Goal: Task Accomplishment & Management: Complete application form

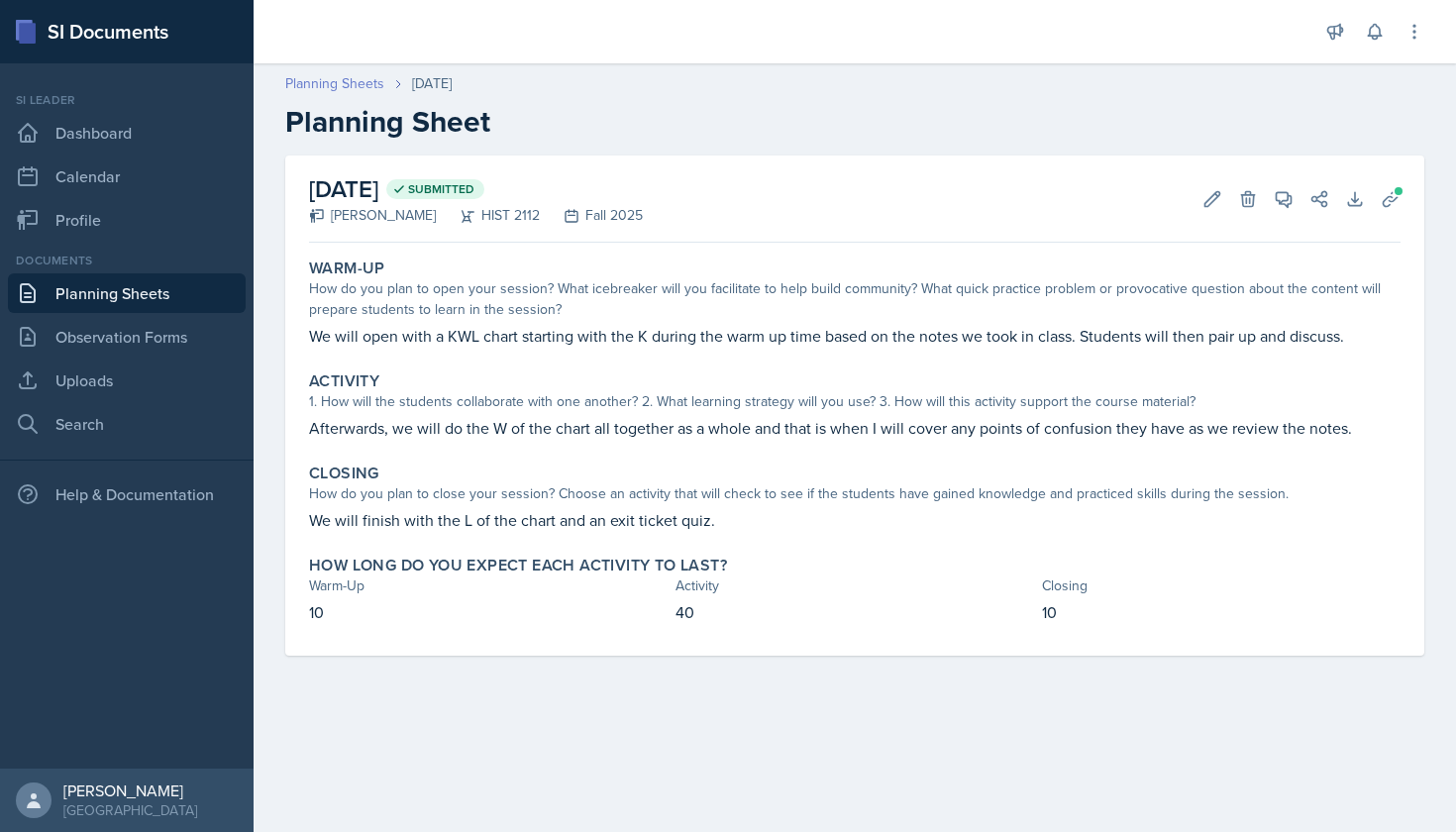
click at [371, 83] on link "Planning Sheets" at bounding box center [335, 83] width 99 height 21
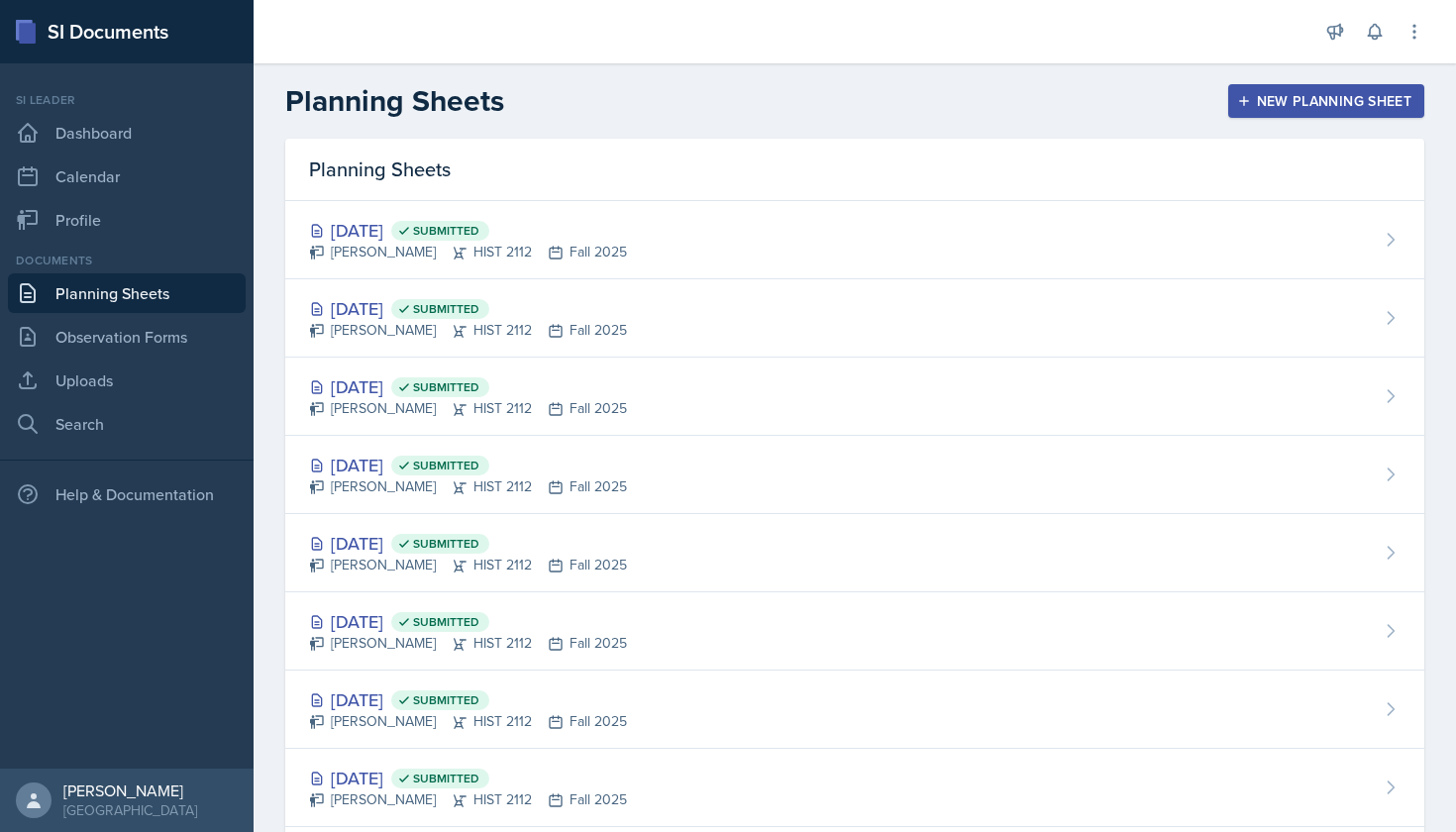
click at [1273, 108] on div "New Planning Sheet" at bounding box center [1326, 101] width 170 height 16
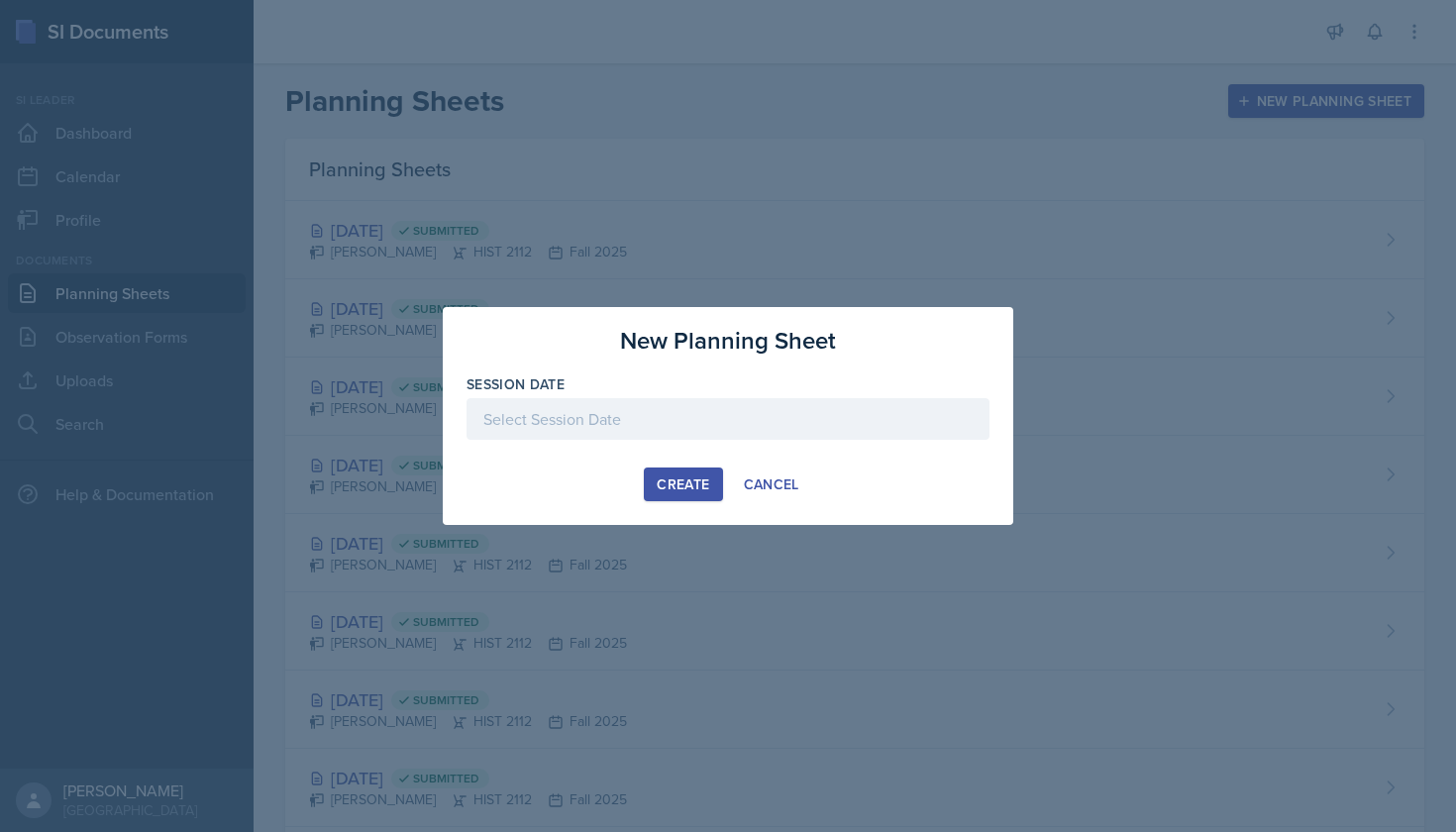
click at [648, 443] on div at bounding box center [728, 450] width 523 height 20
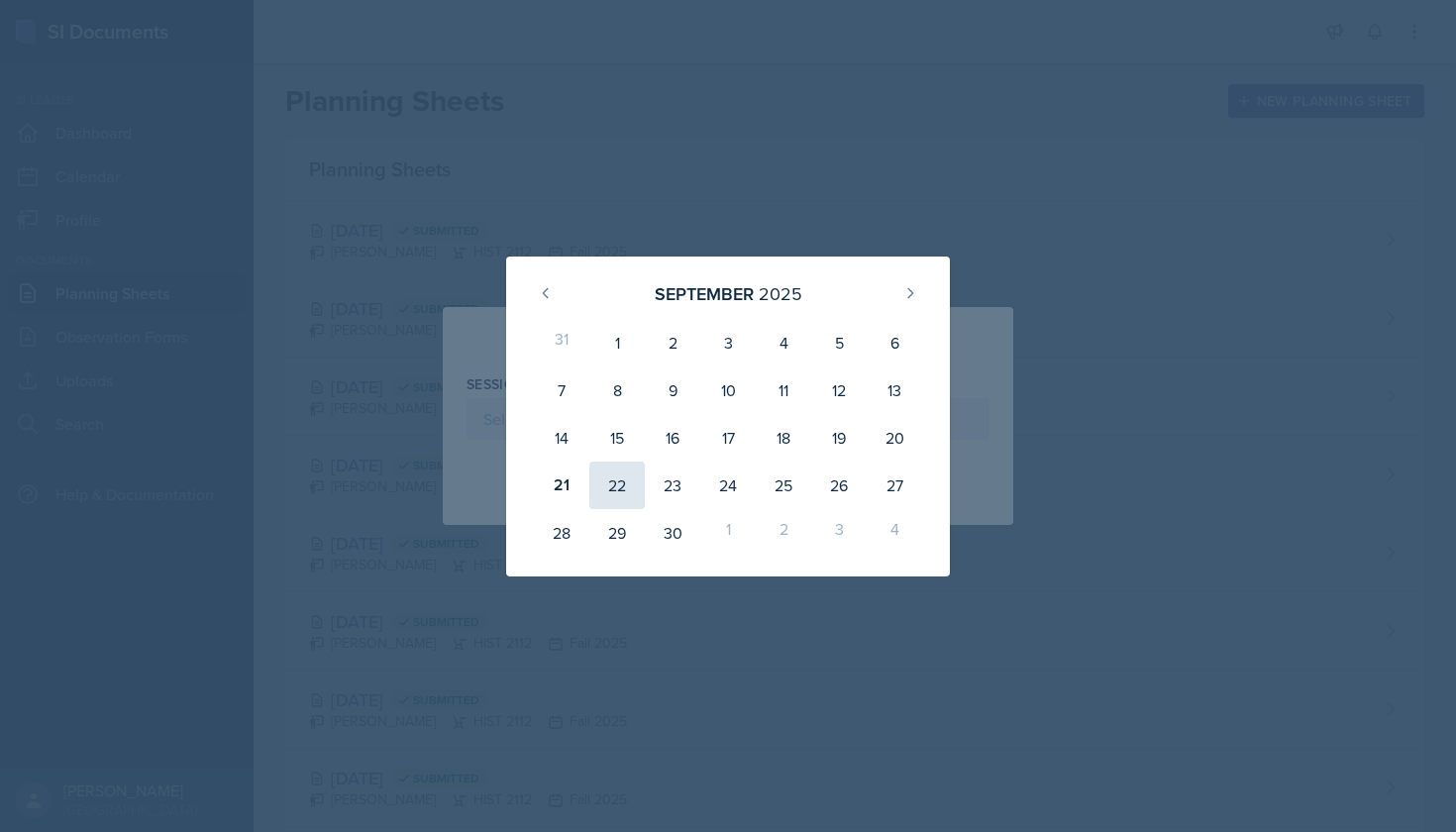
click at [619, 479] on div "22" at bounding box center [617, 485] width 56 height 48
type input "[DATE]"
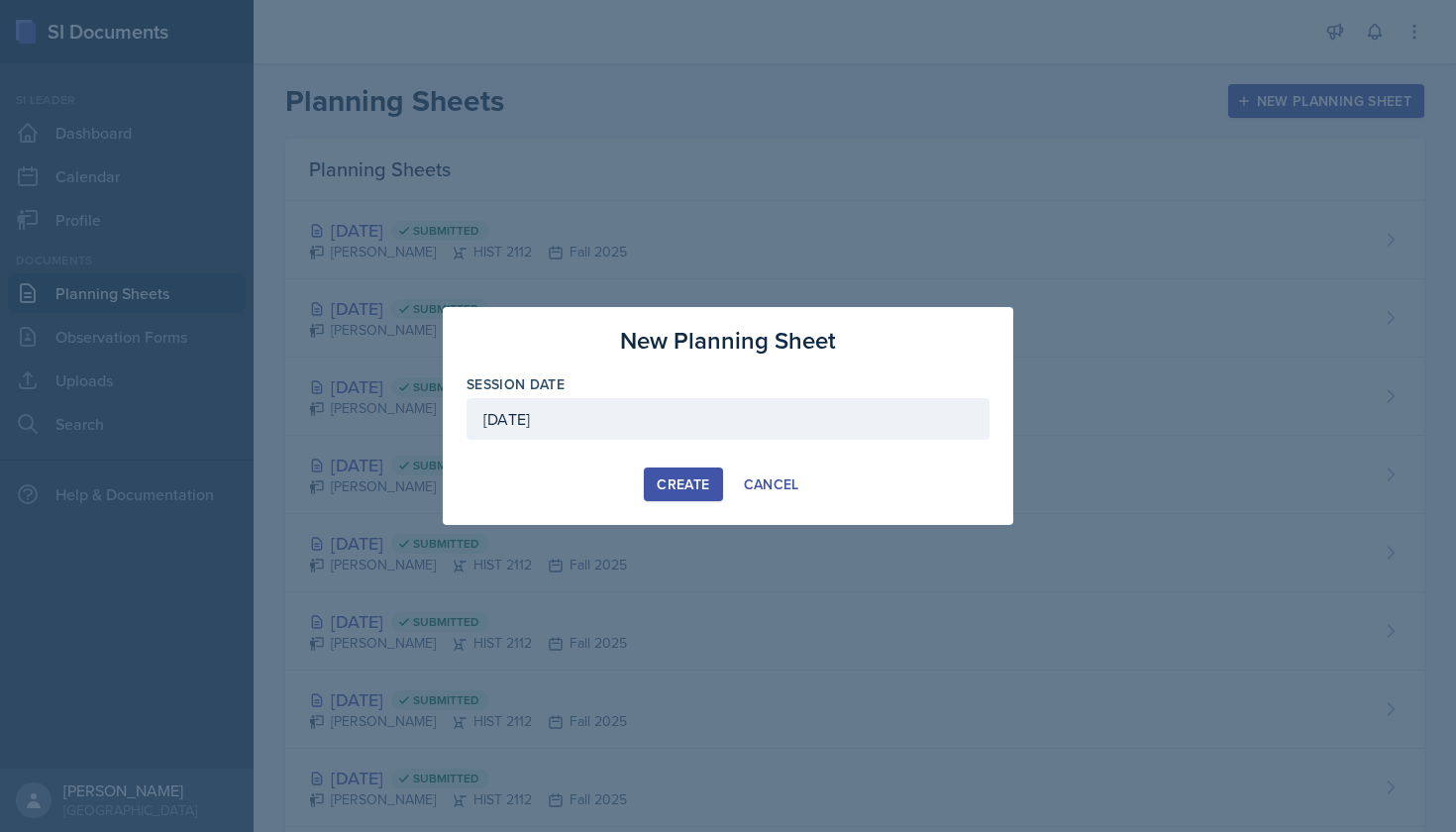
click at [683, 492] on div "Create" at bounding box center [683, 484] width 53 height 16
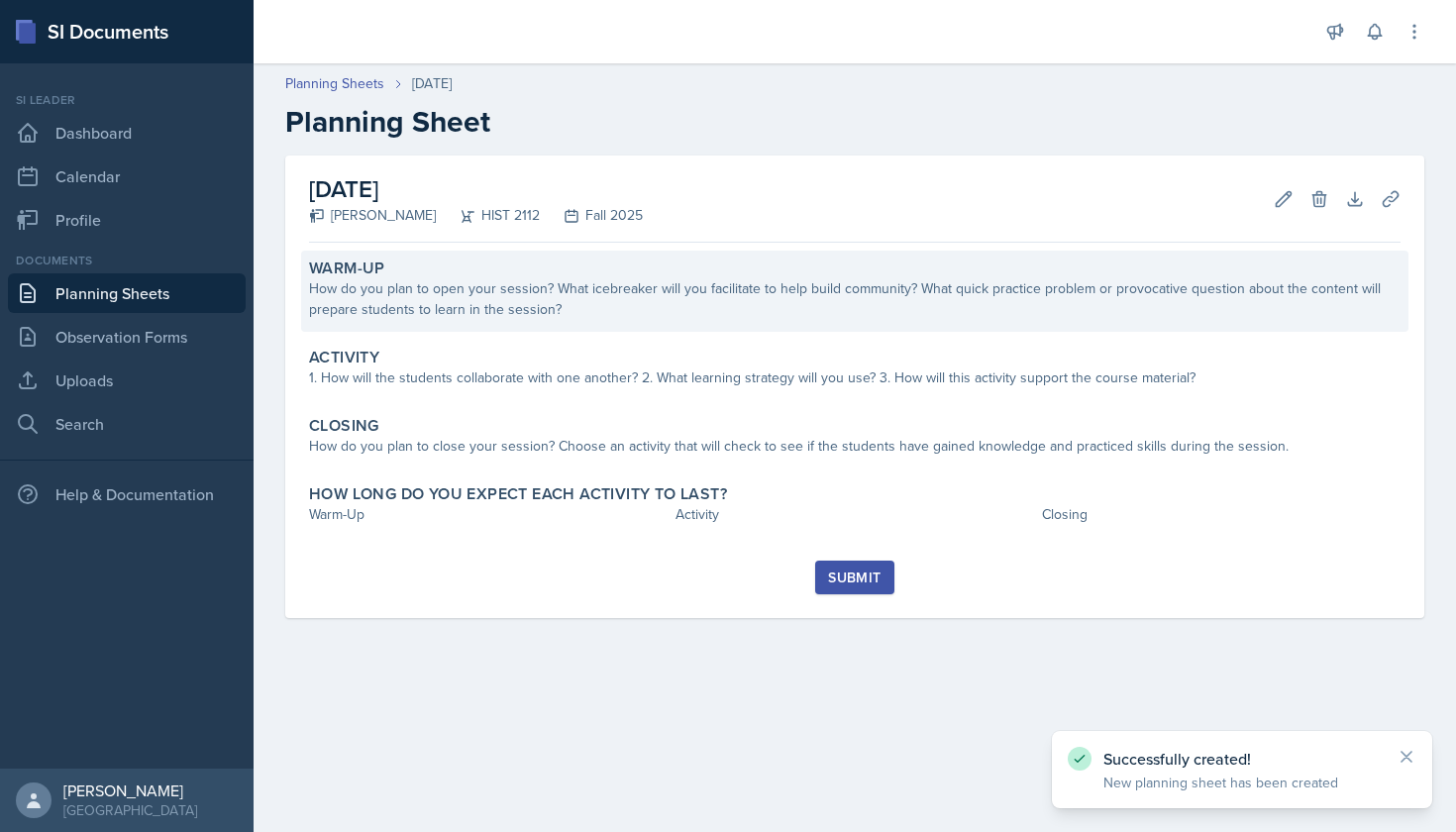
click at [592, 292] on div "How do you plan to open your session? What icebreaker will you facilitate to he…" at bounding box center [855, 299] width 1091 height 42
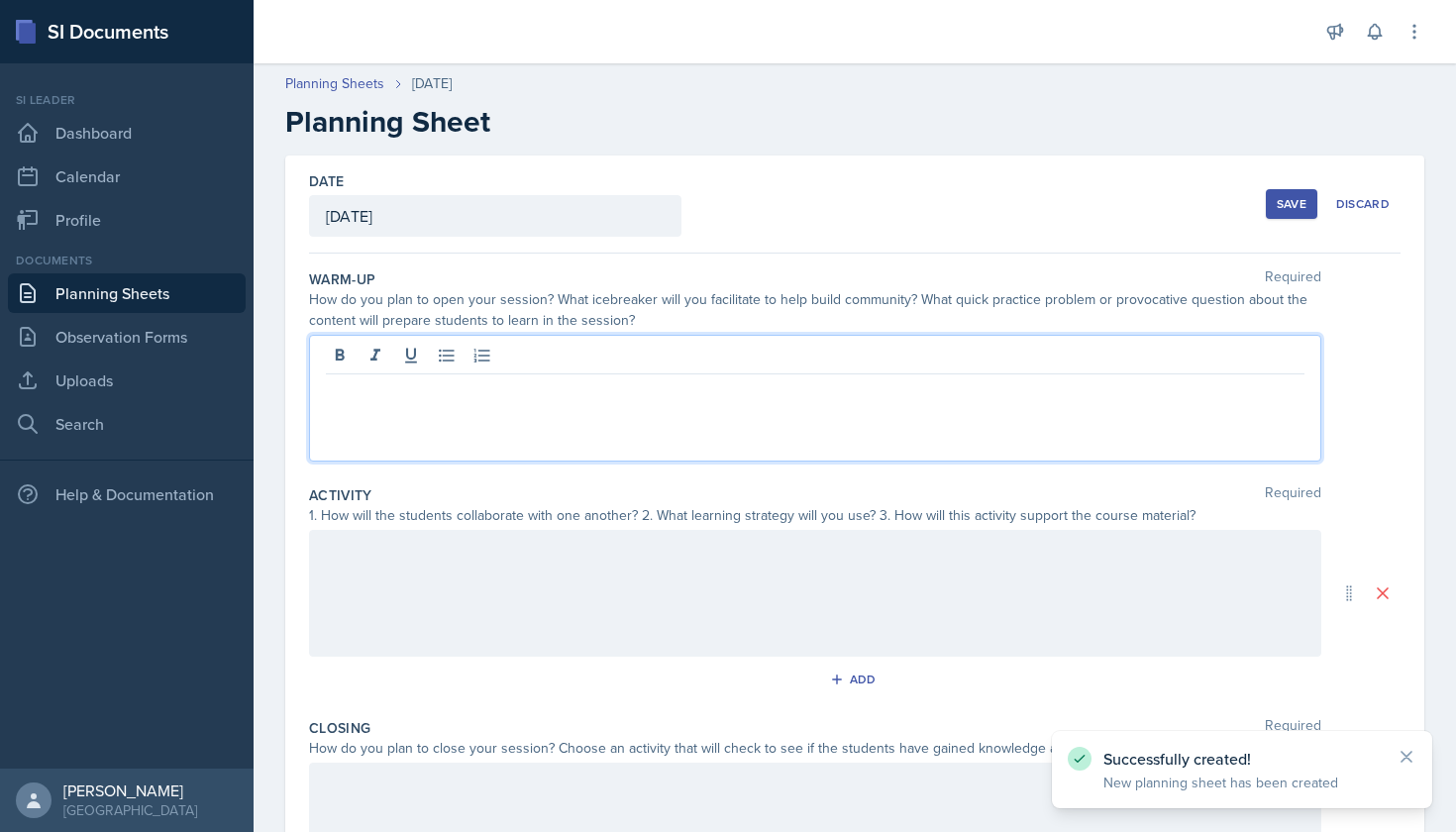
click at [618, 345] on div at bounding box center [815, 399] width 1013 height 127
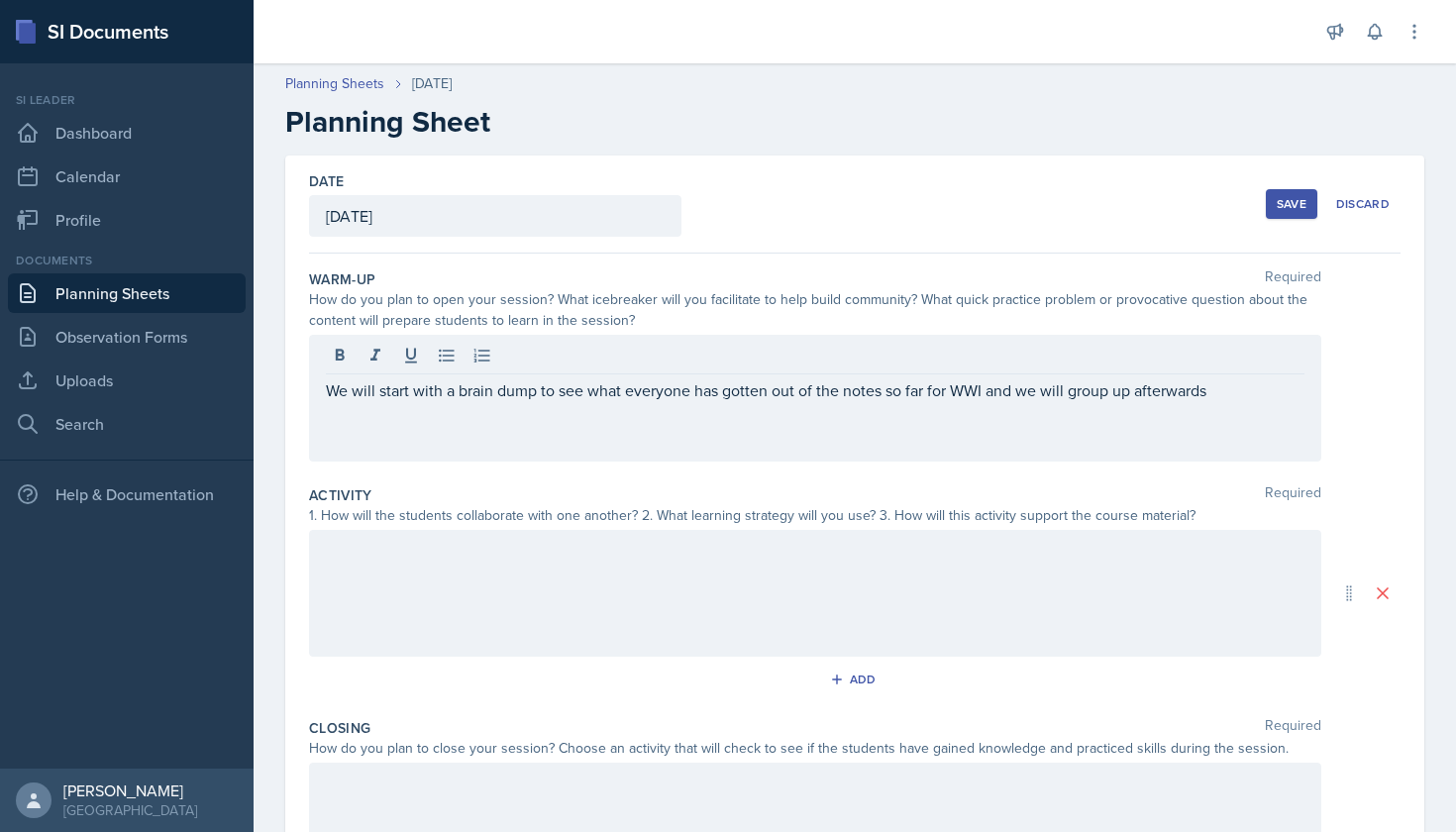
click at [640, 531] on div at bounding box center [815, 593] width 1013 height 127
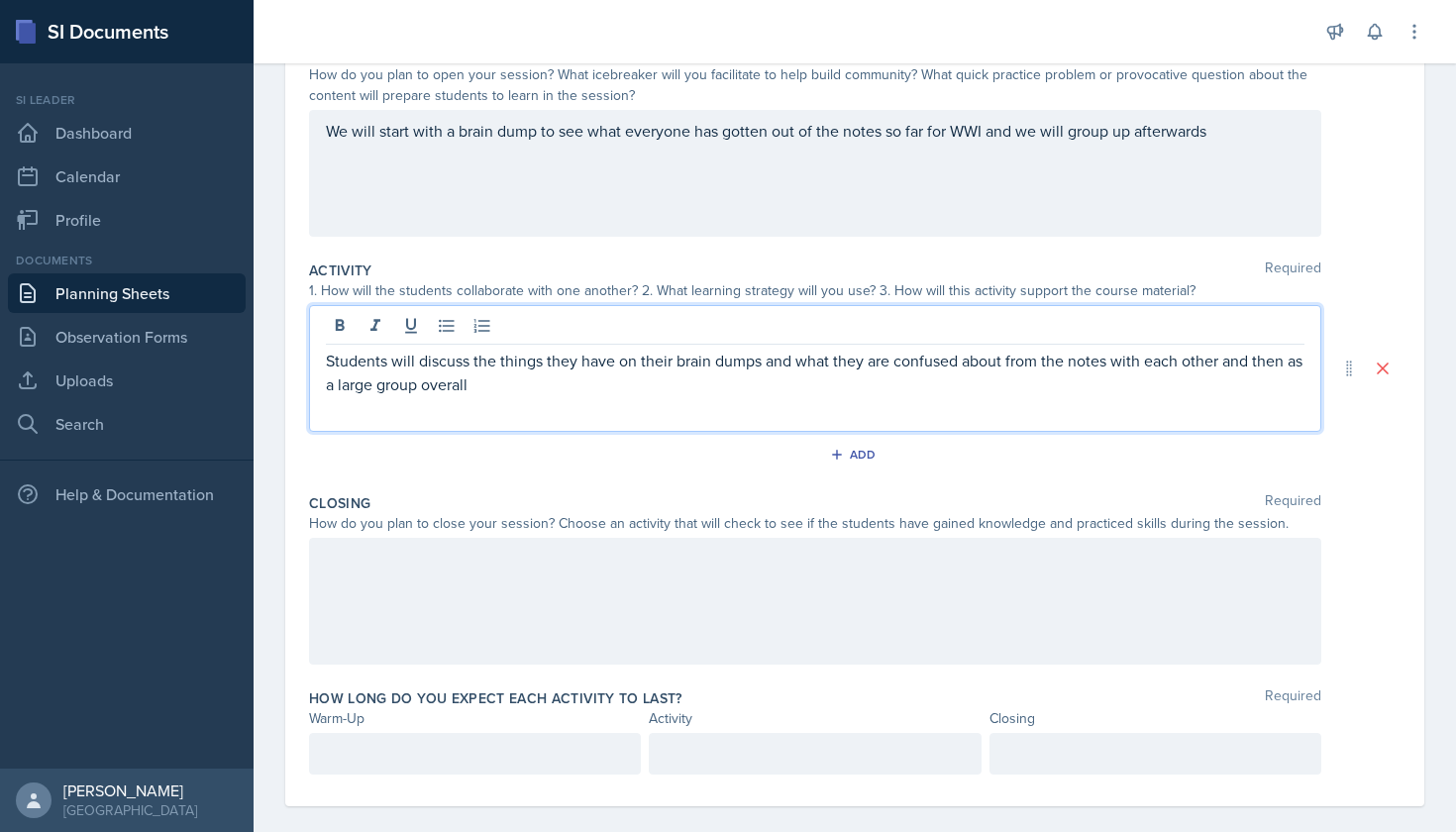
scroll to position [247, 0]
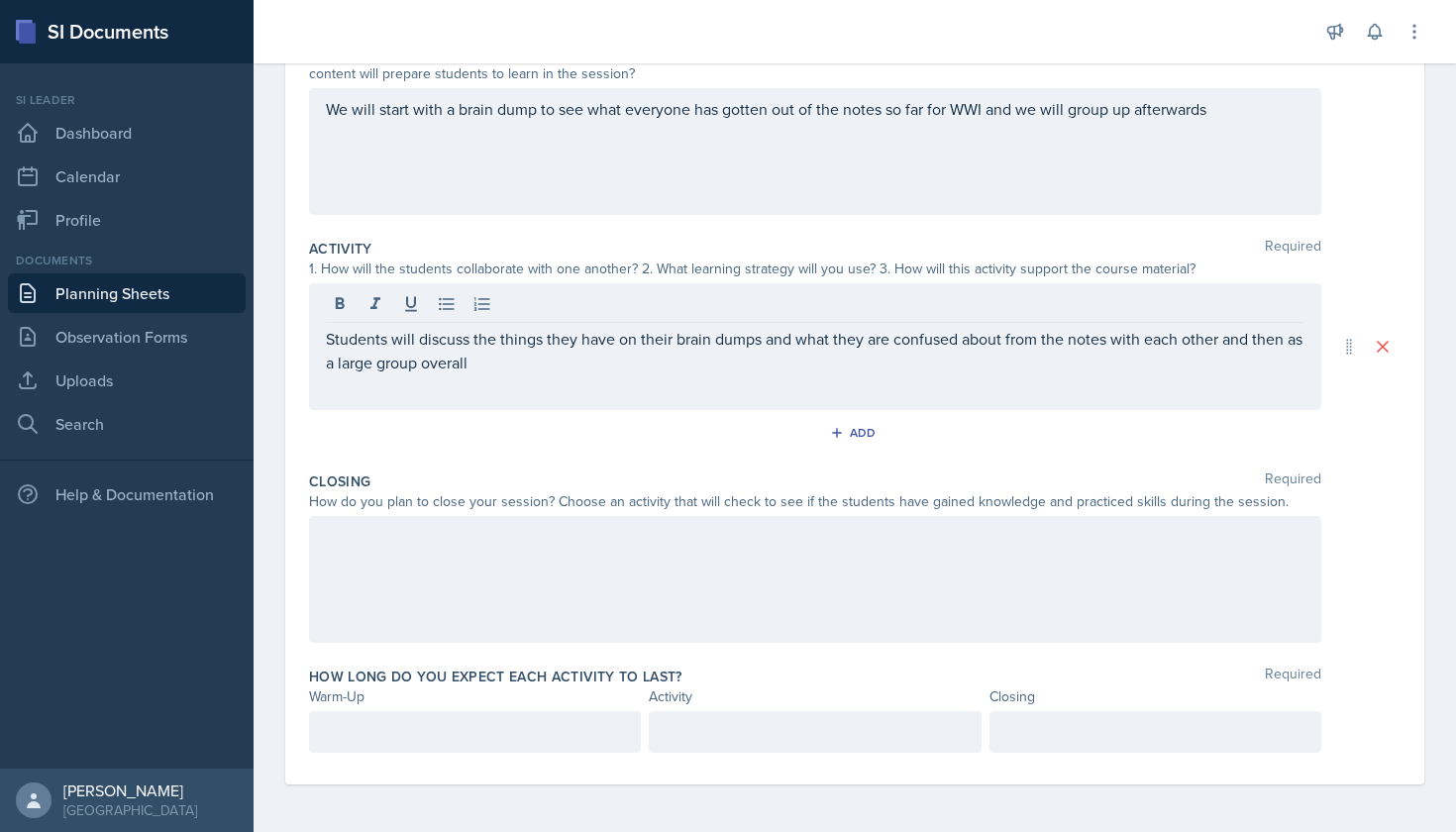
click at [581, 614] on div at bounding box center [815, 580] width 1013 height 127
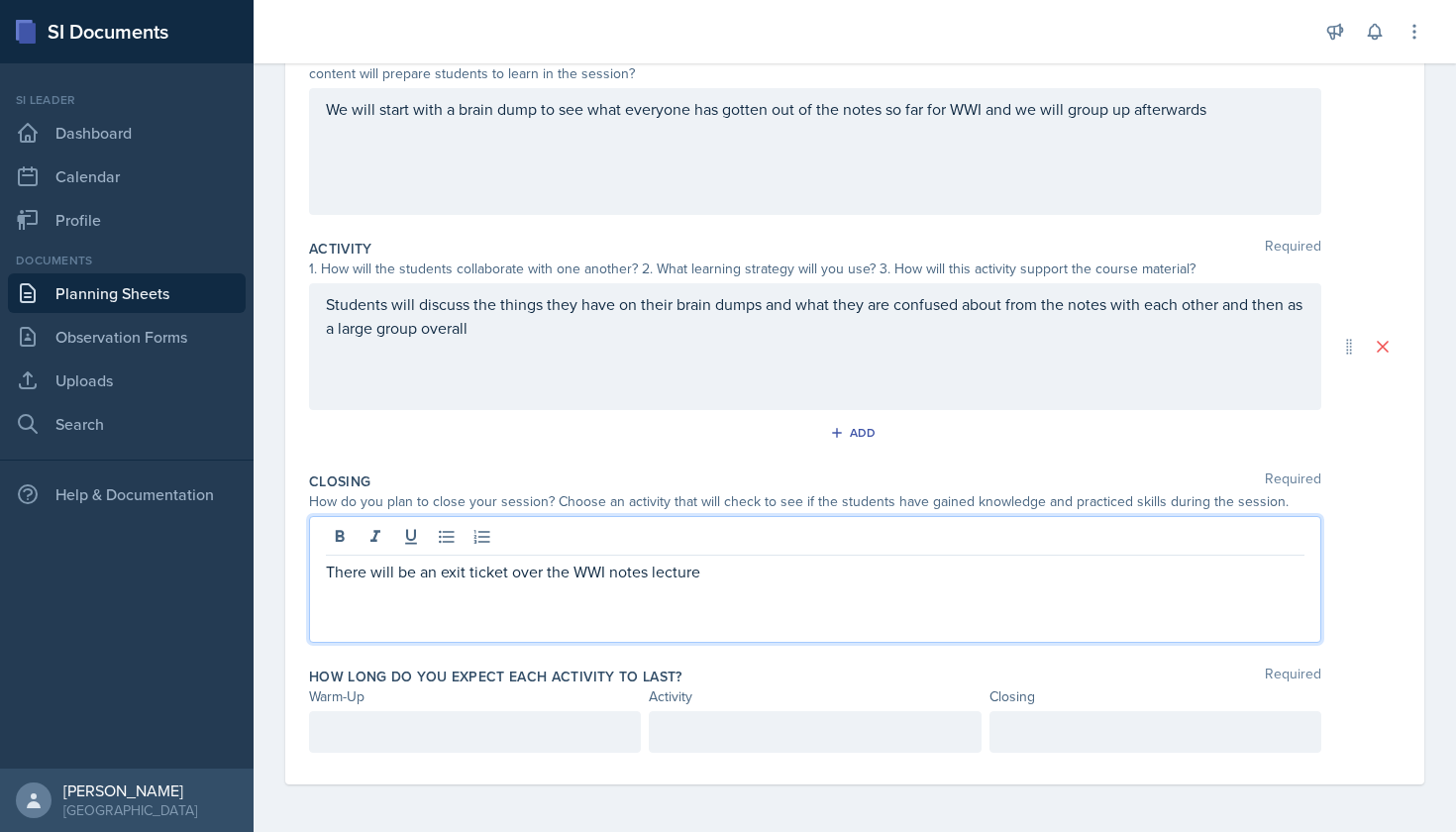
click at [508, 739] on div at bounding box center [475, 733] width 332 height 42
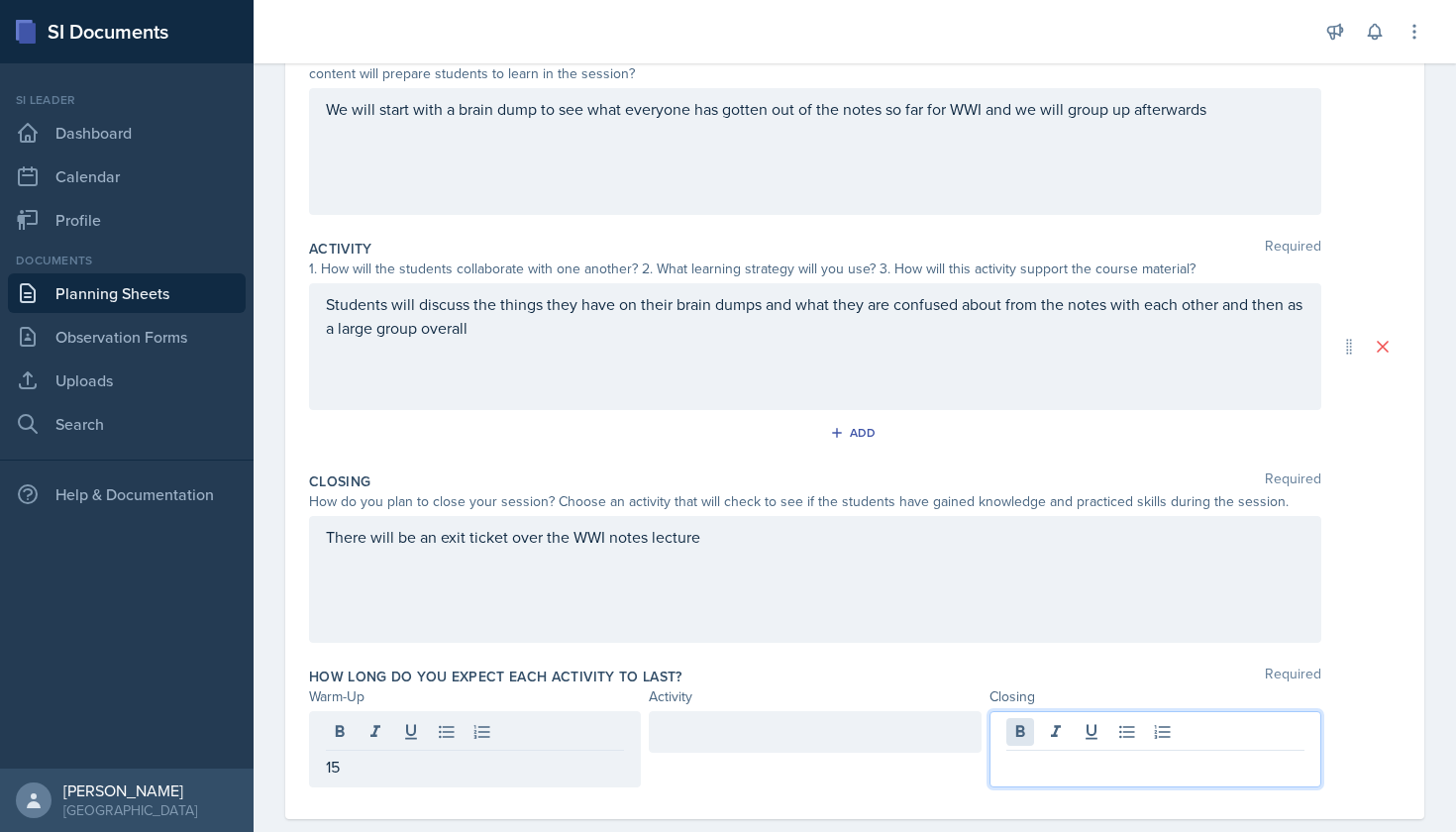
click at [1018, 733] on div at bounding box center [1156, 749] width 332 height 77
click at [923, 723] on div at bounding box center [815, 733] width 332 height 42
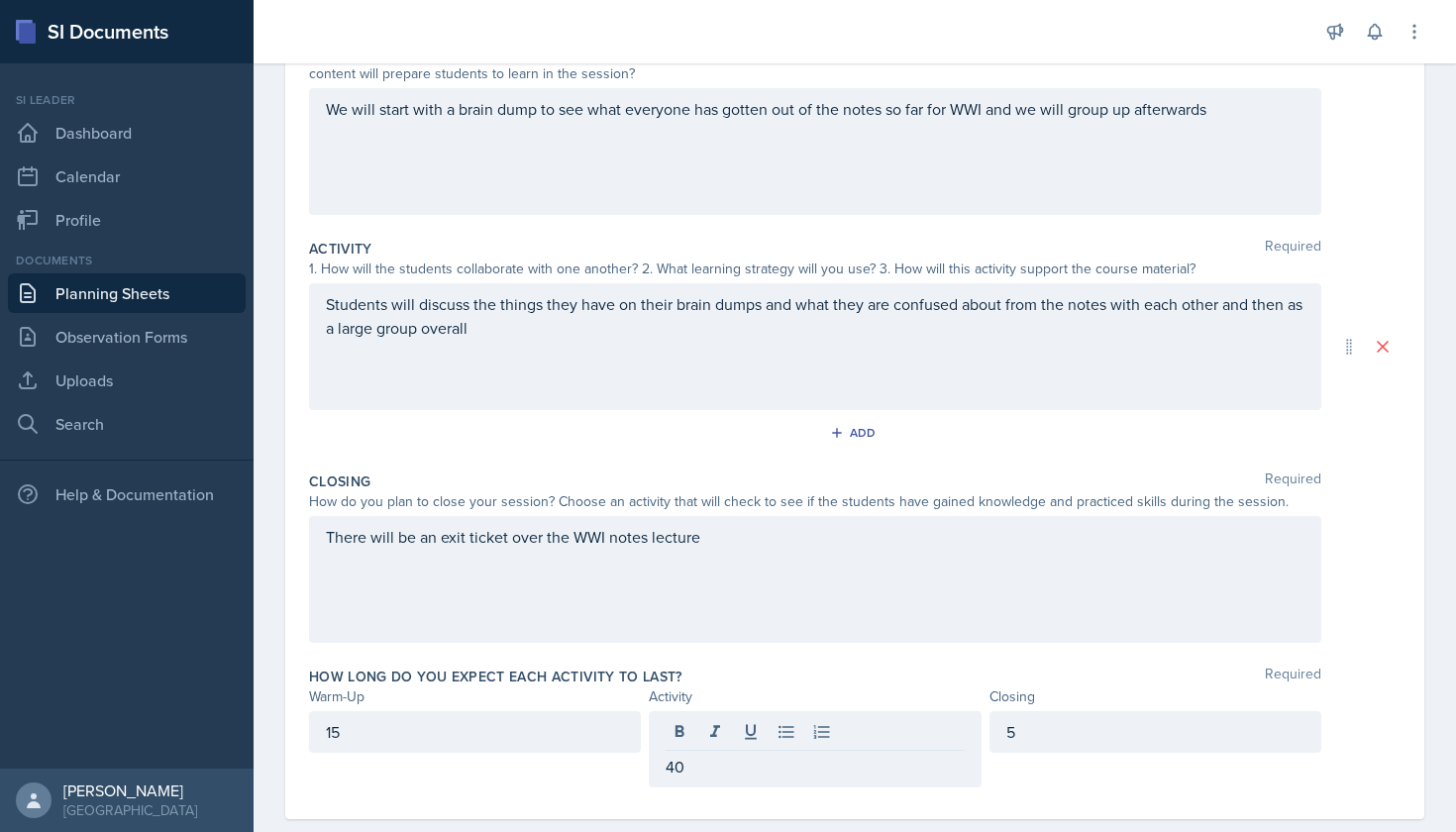
click at [1071, 664] on div "How long do you expect each activity to last? Required Warm-Up Activity Closing…" at bounding box center [855, 732] width 1091 height 145
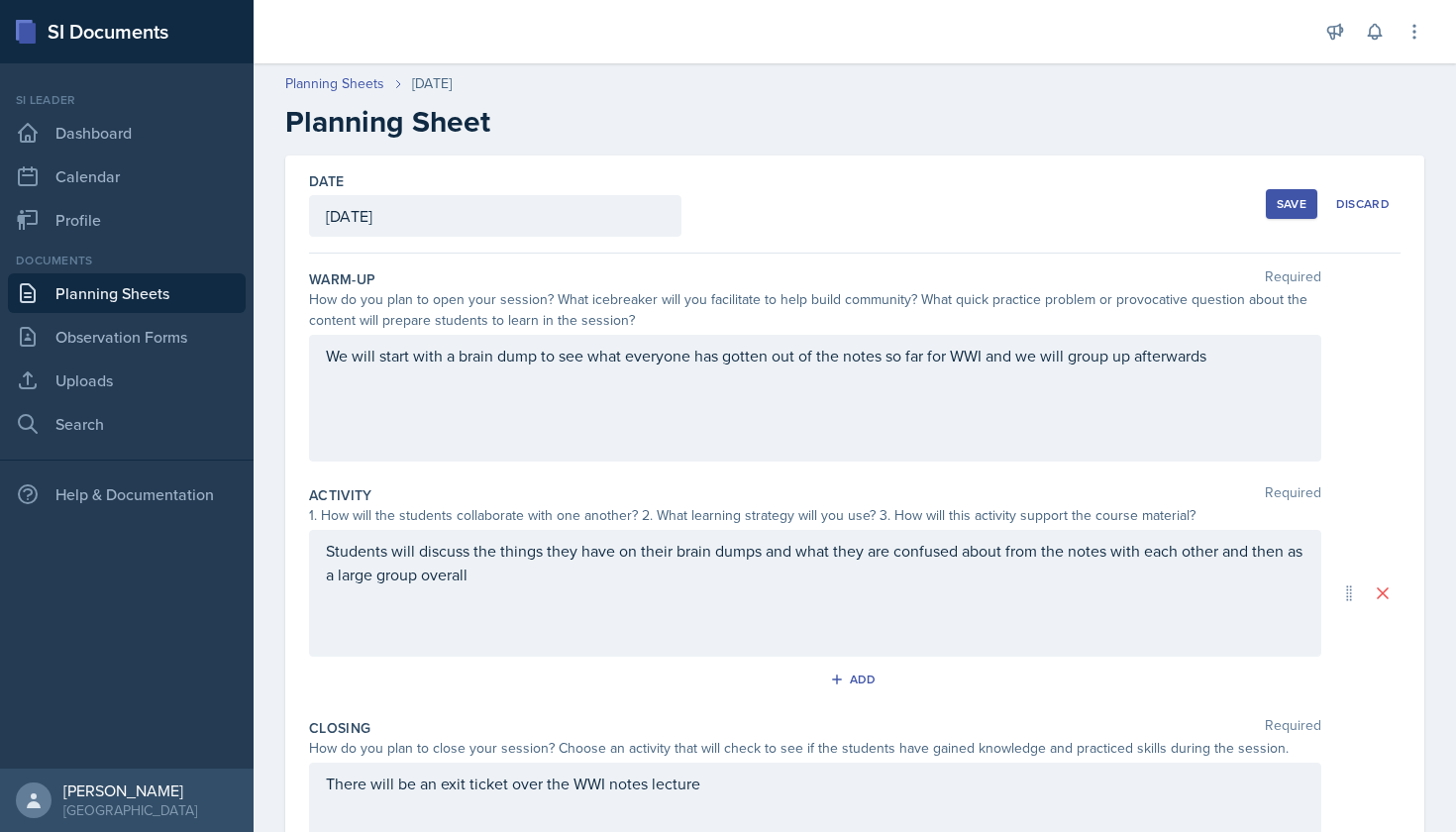
scroll to position [1, 0]
click at [1296, 198] on div "Save" at bounding box center [1292, 203] width 30 height 16
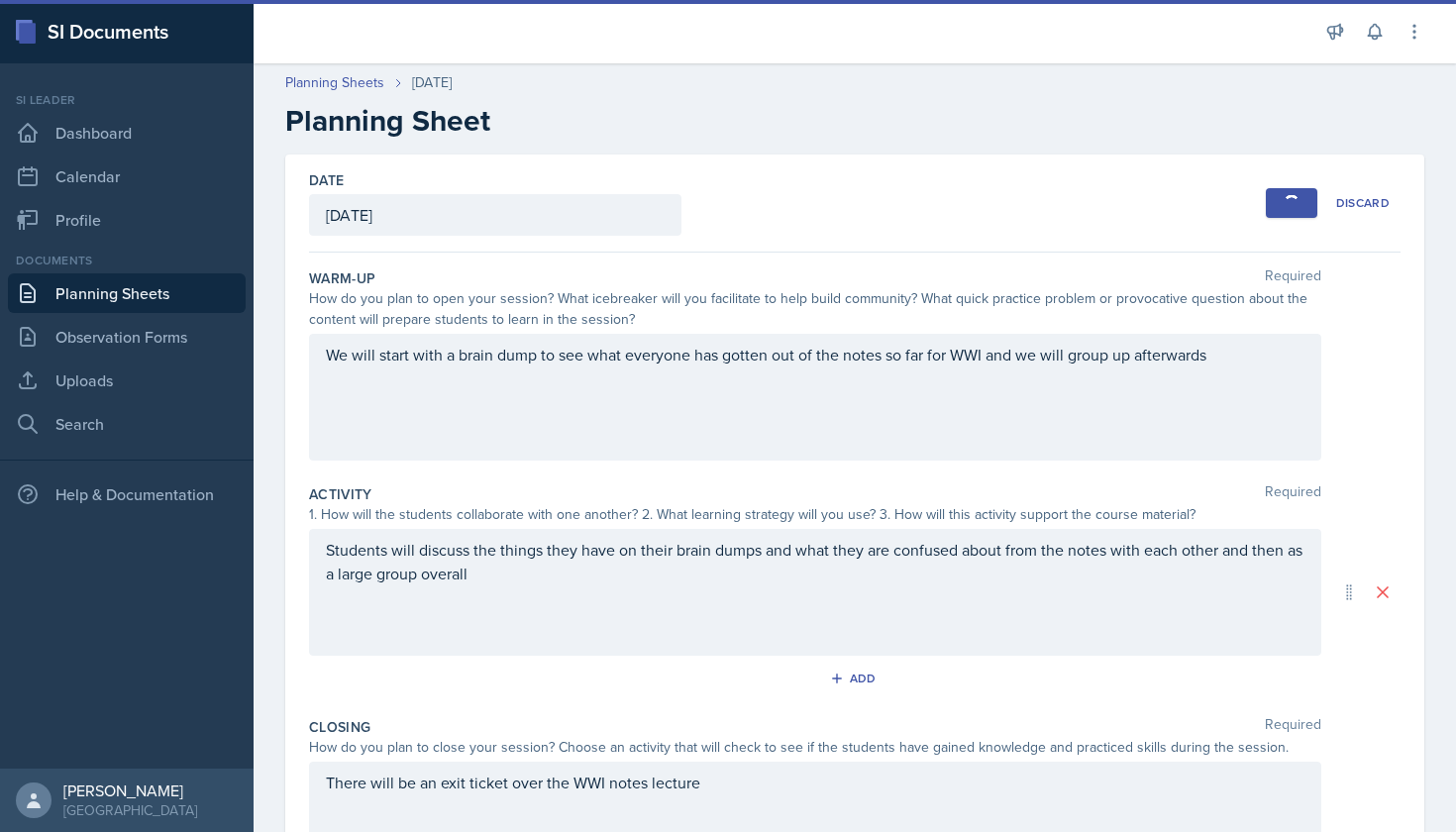
scroll to position [0, 0]
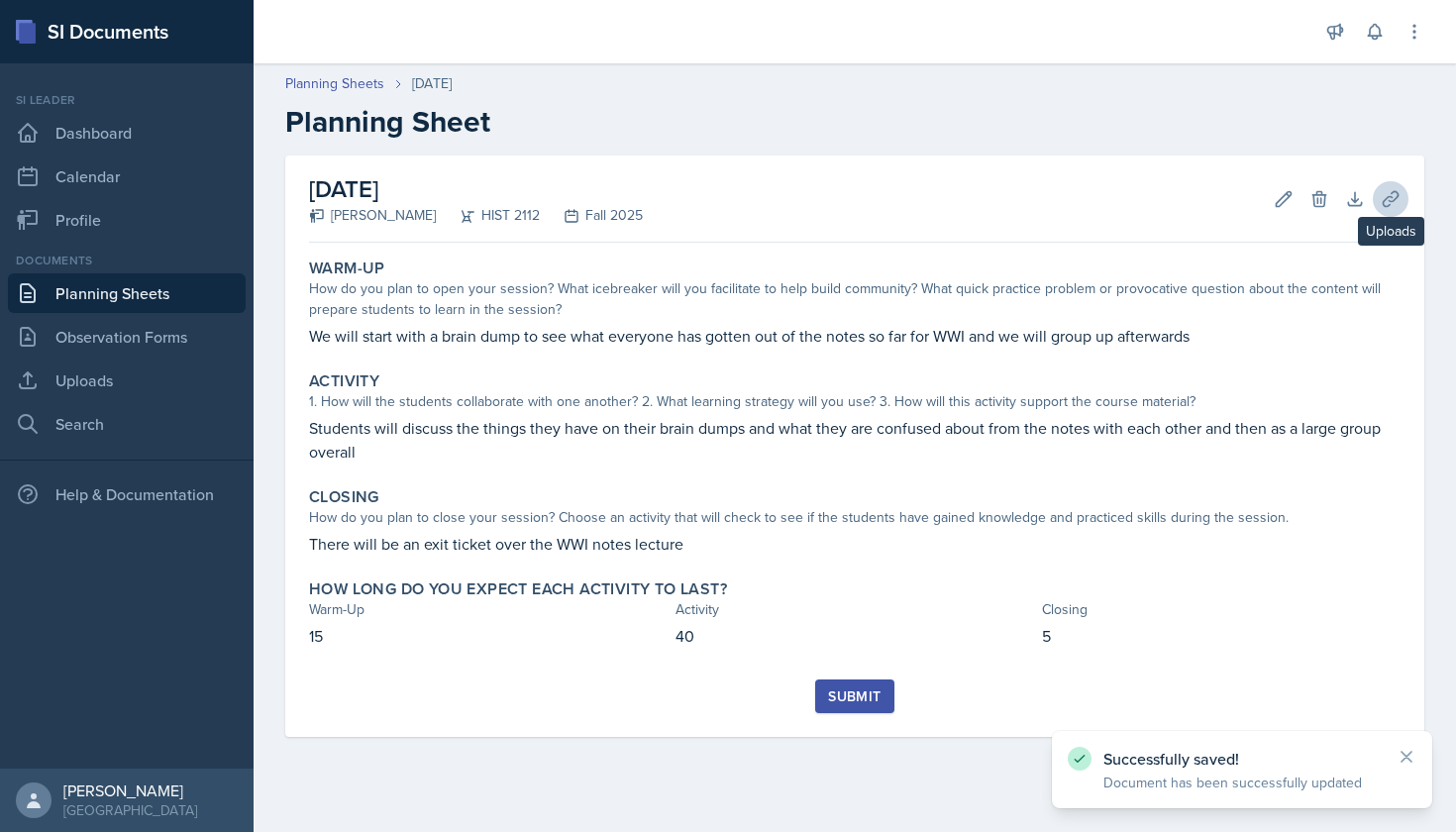
click at [1376, 203] on button "Uploads" at bounding box center [1390, 199] width 36 height 36
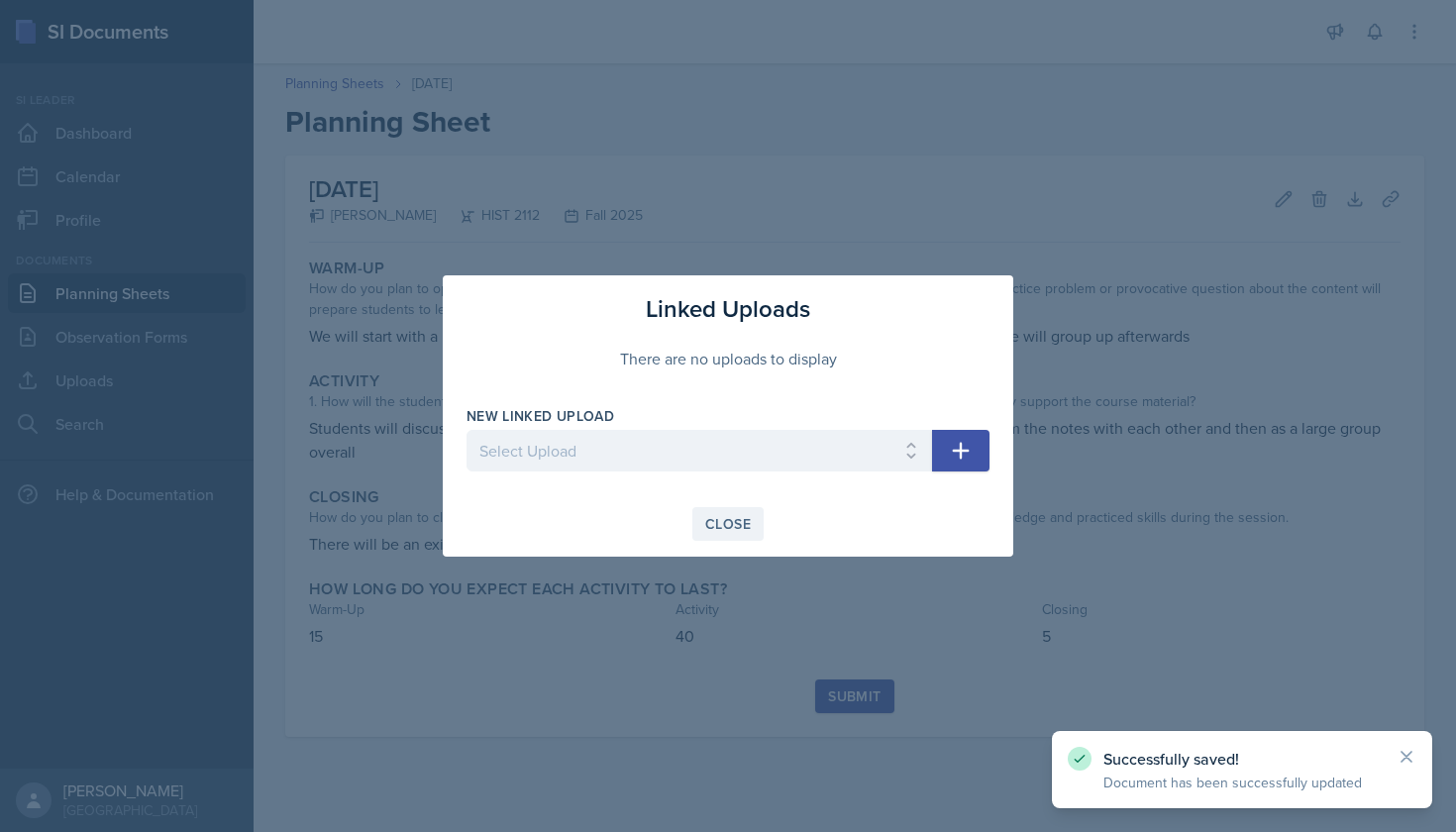
click at [716, 529] on div "Close" at bounding box center [728, 524] width 46 height 16
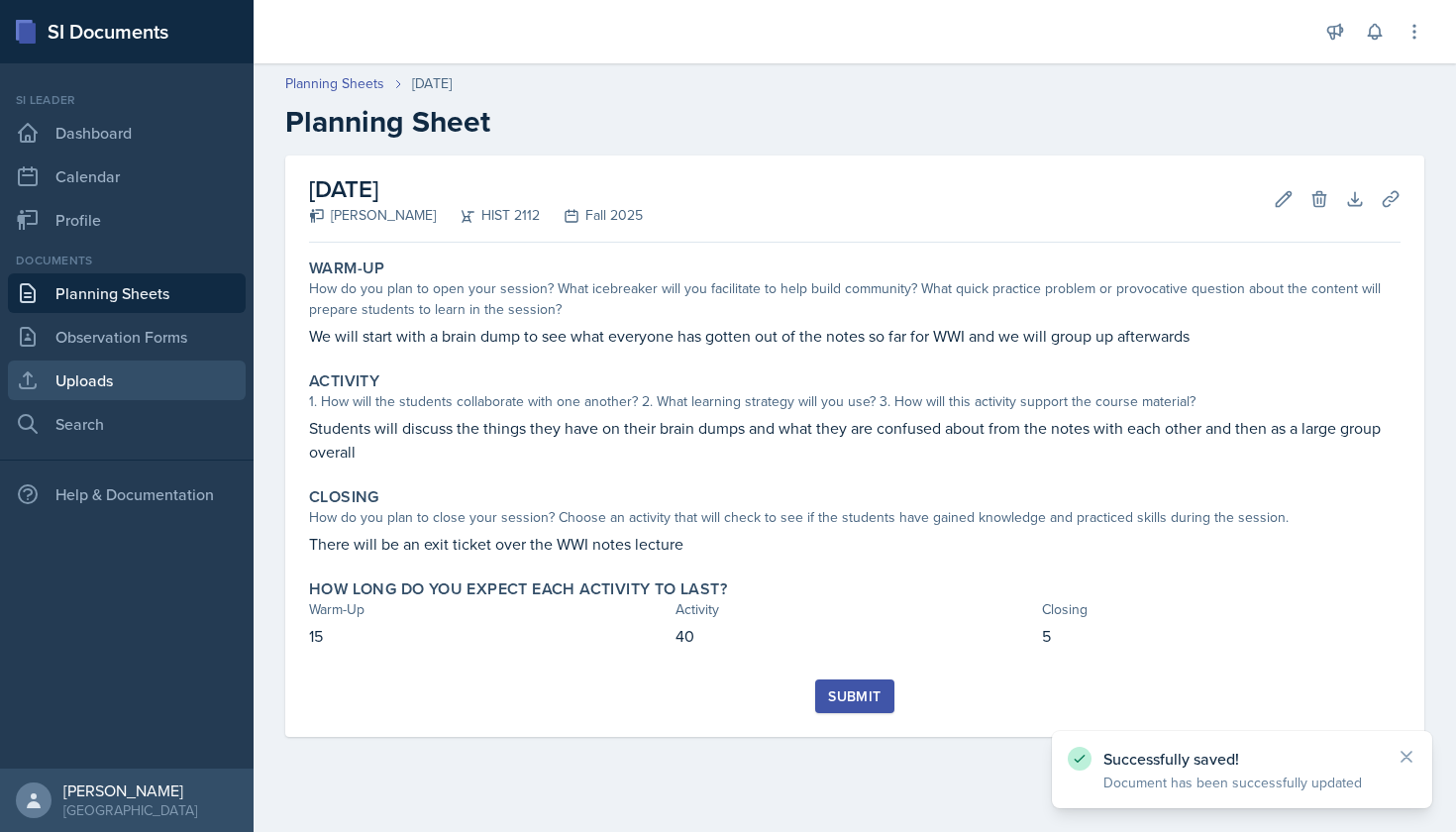
click at [103, 374] on link "Uploads" at bounding box center [126, 381] width 238 height 40
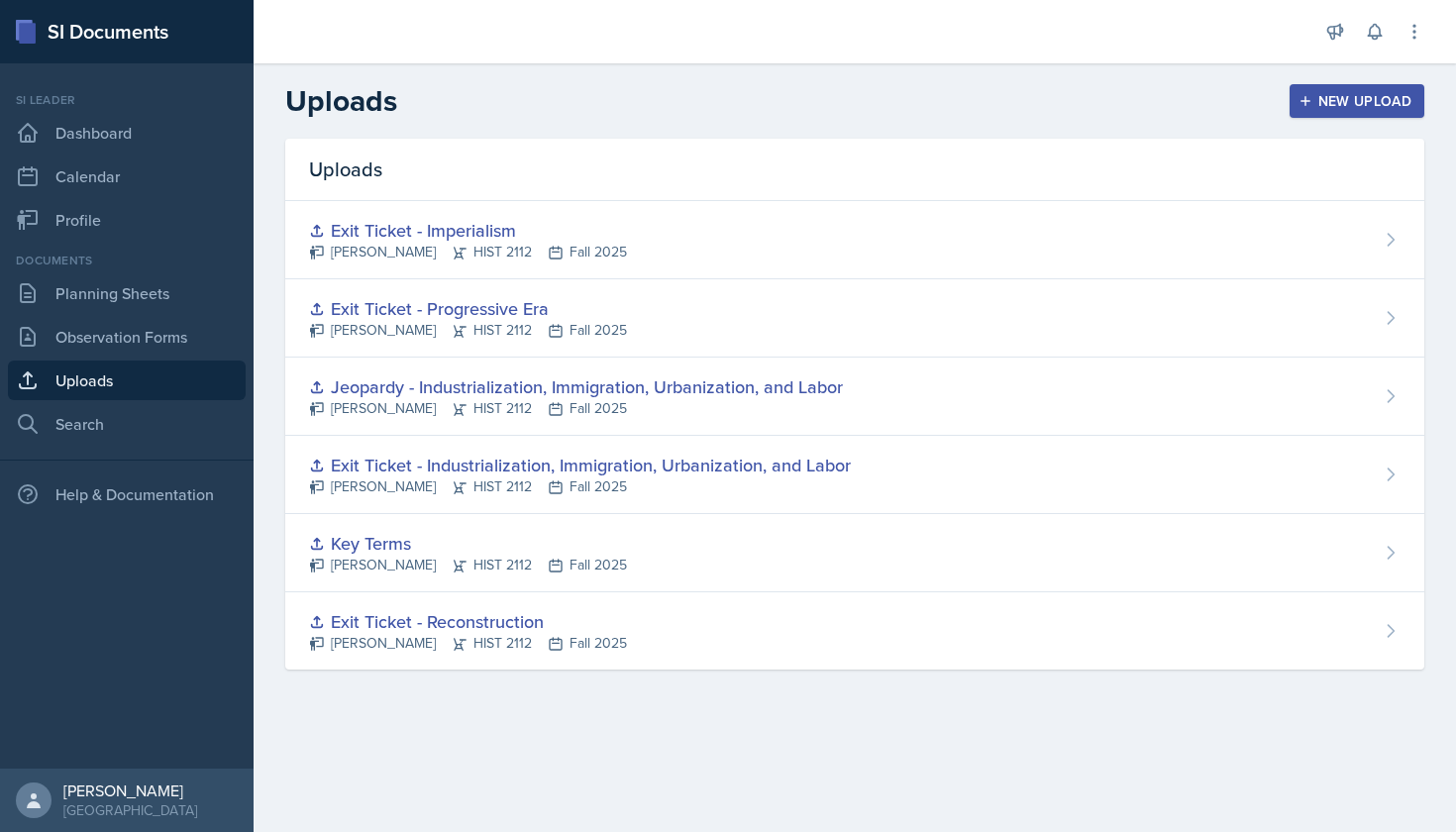
click at [1325, 114] on button "New Upload" at bounding box center [1358, 101] width 136 height 34
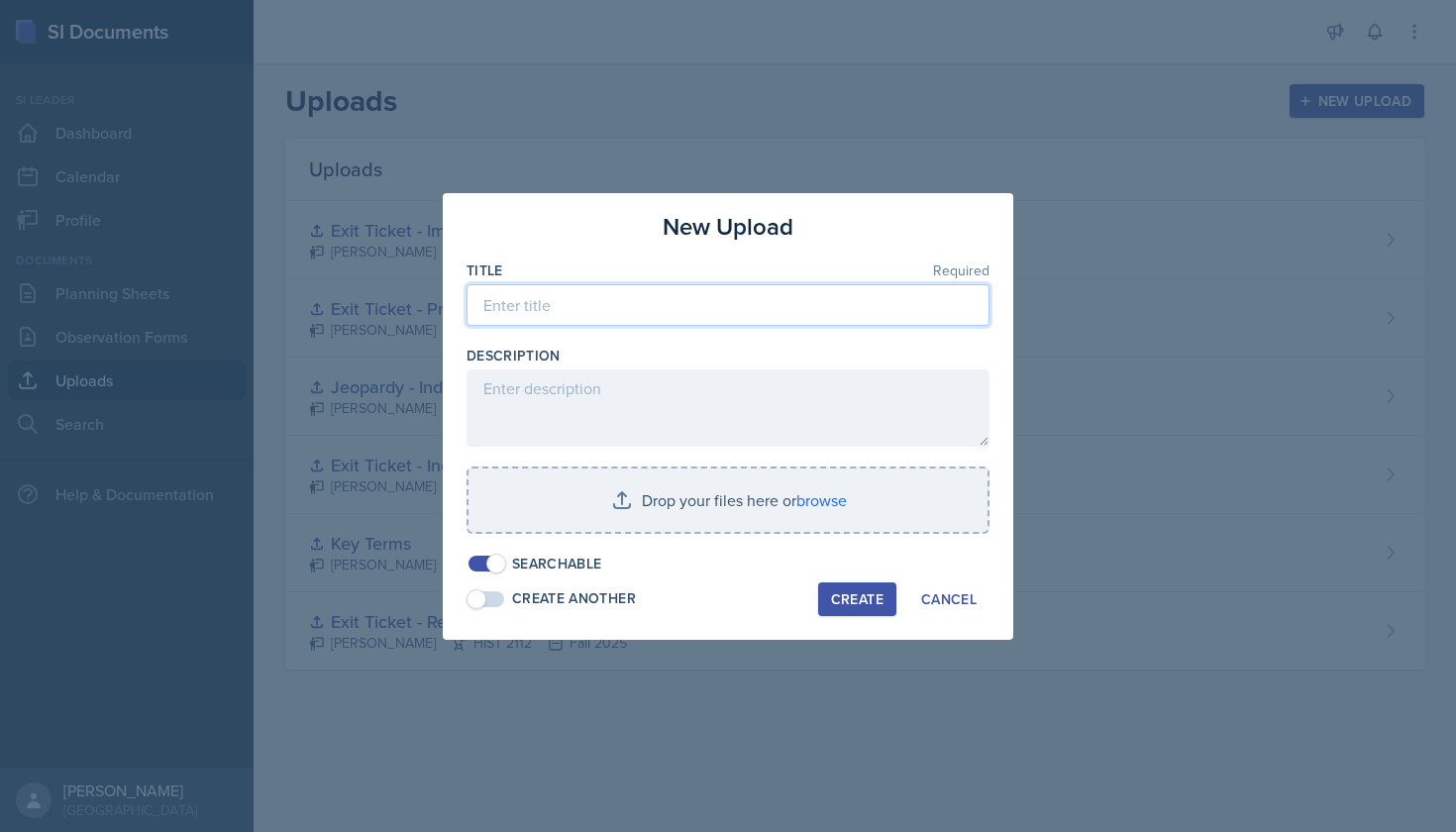
click at [629, 307] on input at bounding box center [728, 305] width 523 height 42
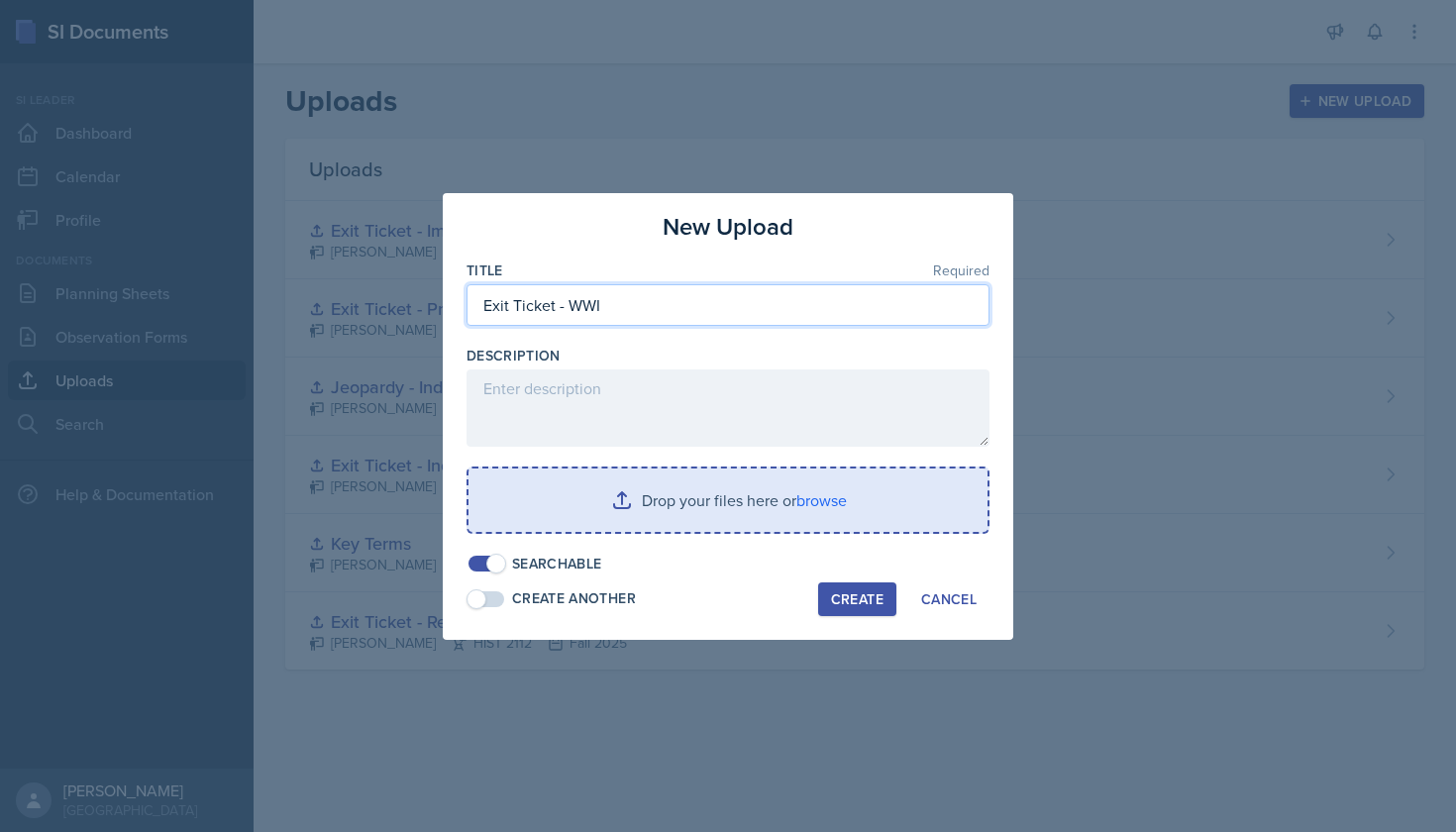
type input "Exit Ticket - WWI"
click at [808, 522] on input "file" at bounding box center [728, 500] width 519 height 64
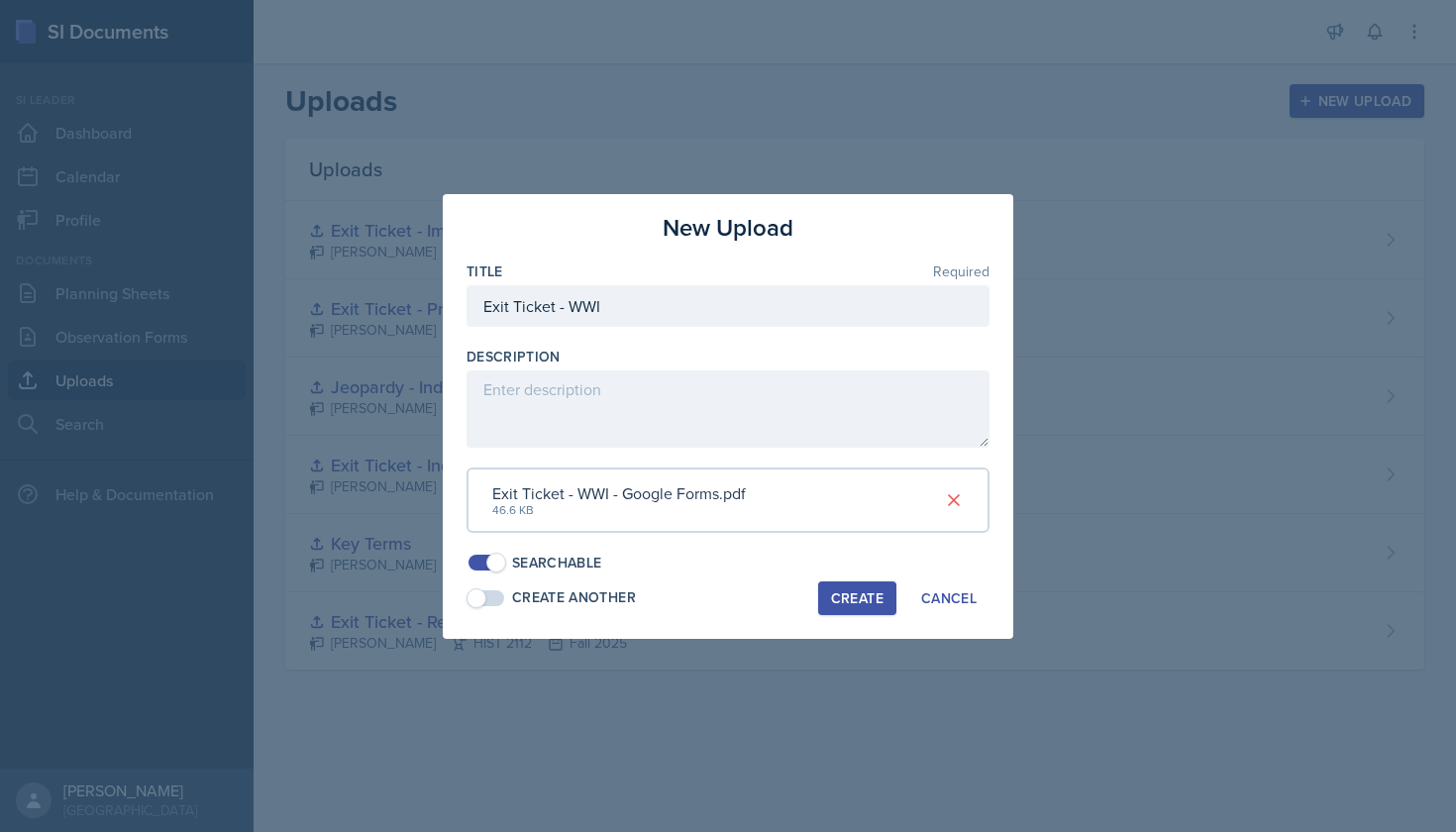
click at [863, 594] on div "Create" at bounding box center [857, 598] width 53 height 16
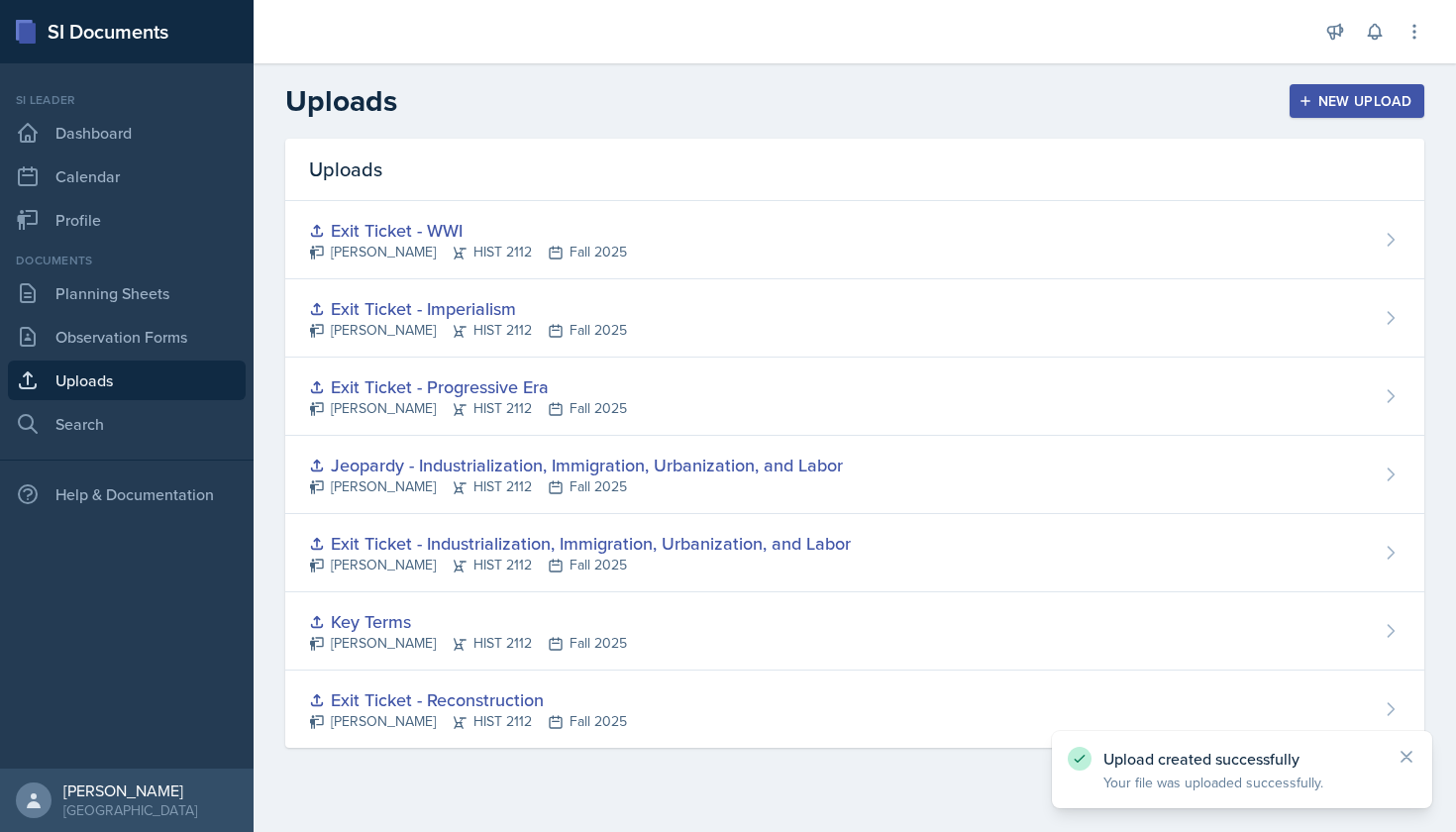
click at [156, 316] on div "Documents Planning Sheets Observation Forms Uploads Search" at bounding box center [126, 347] width 238 height 192
click at [168, 293] on link "Planning Sheets" at bounding box center [126, 293] width 238 height 40
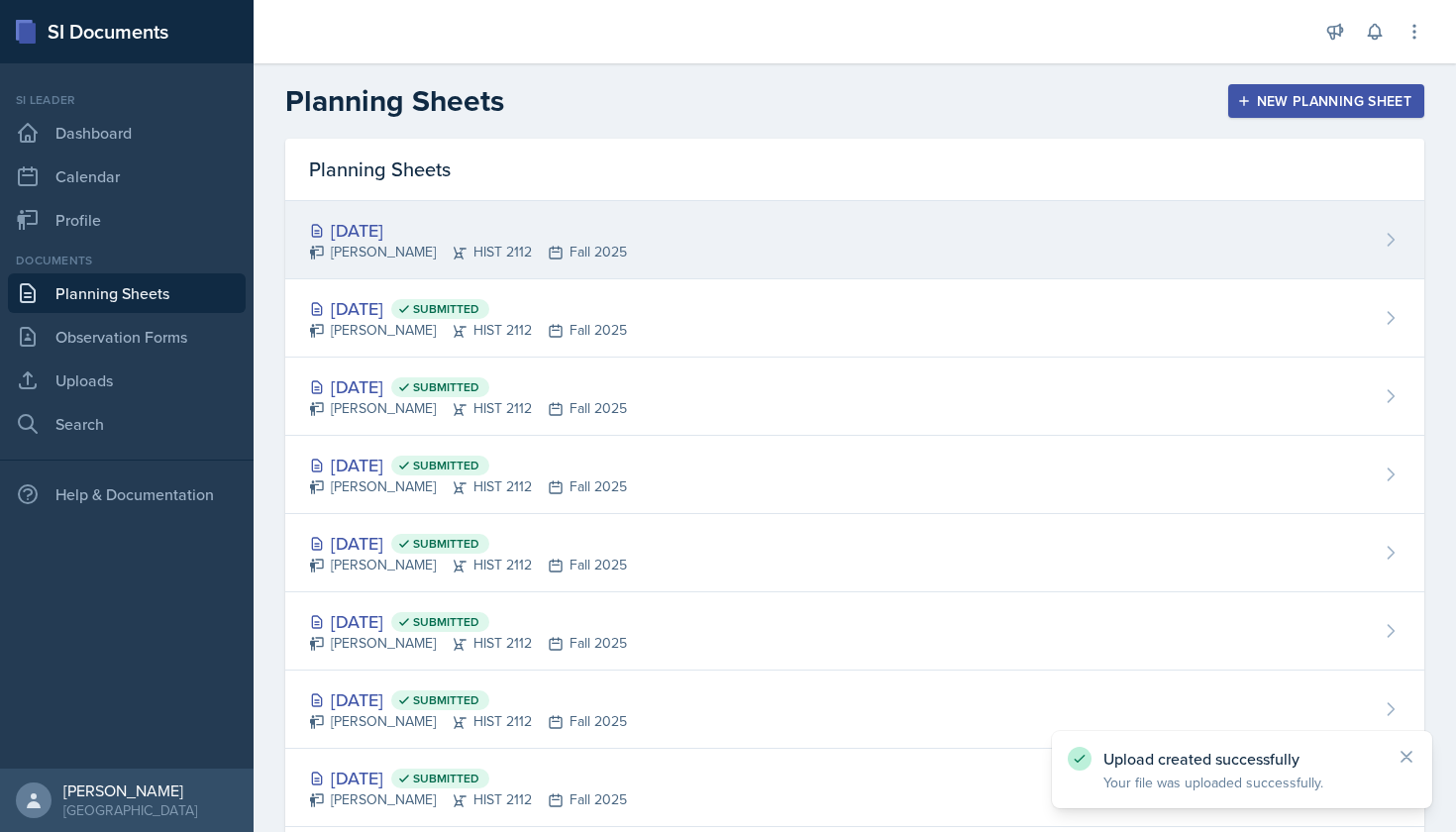
click at [412, 232] on div "[DATE]" at bounding box center [468, 230] width 318 height 27
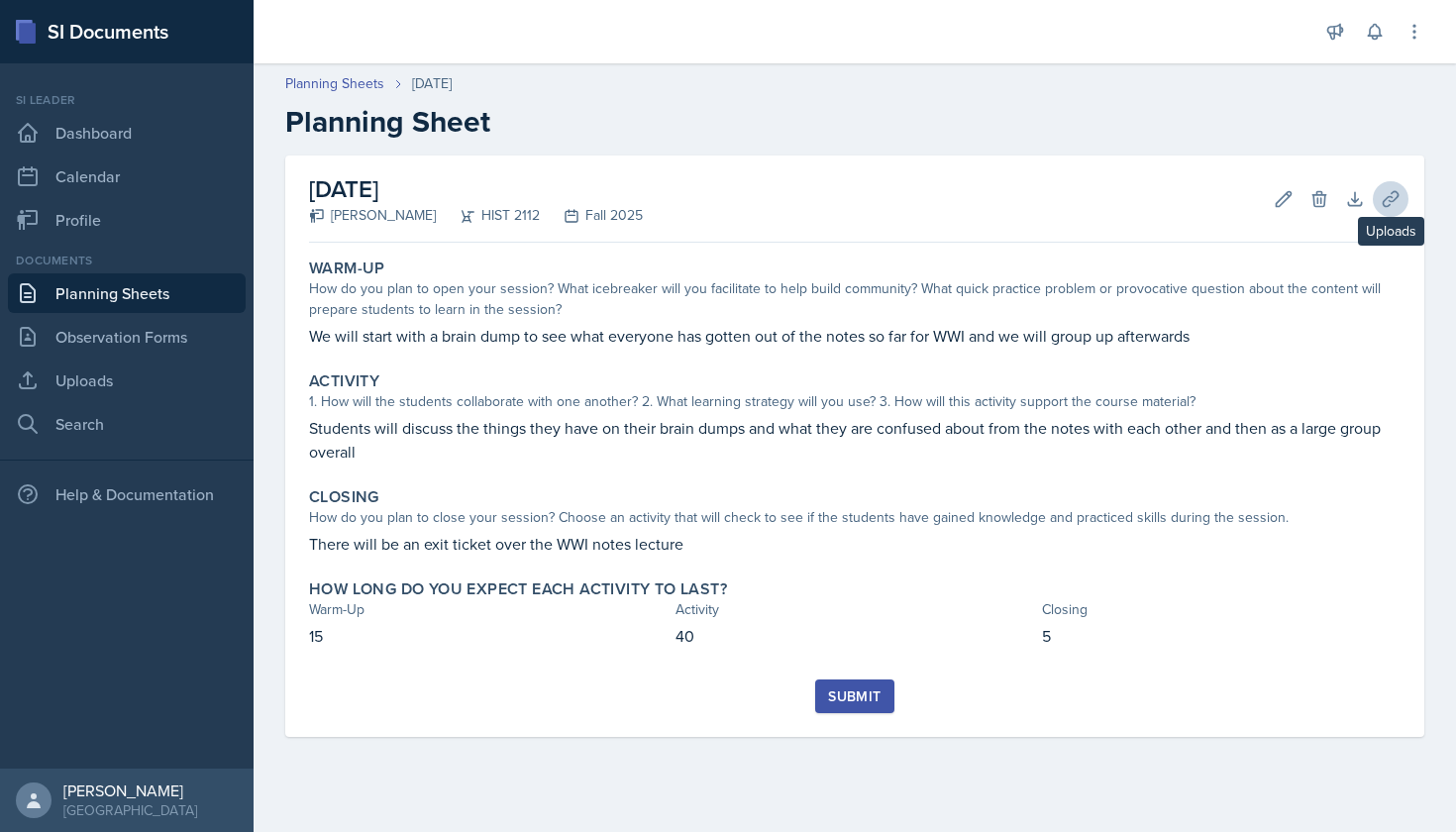
click at [1389, 213] on button "Uploads" at bounding box center [1390, 199] width 36 height 36
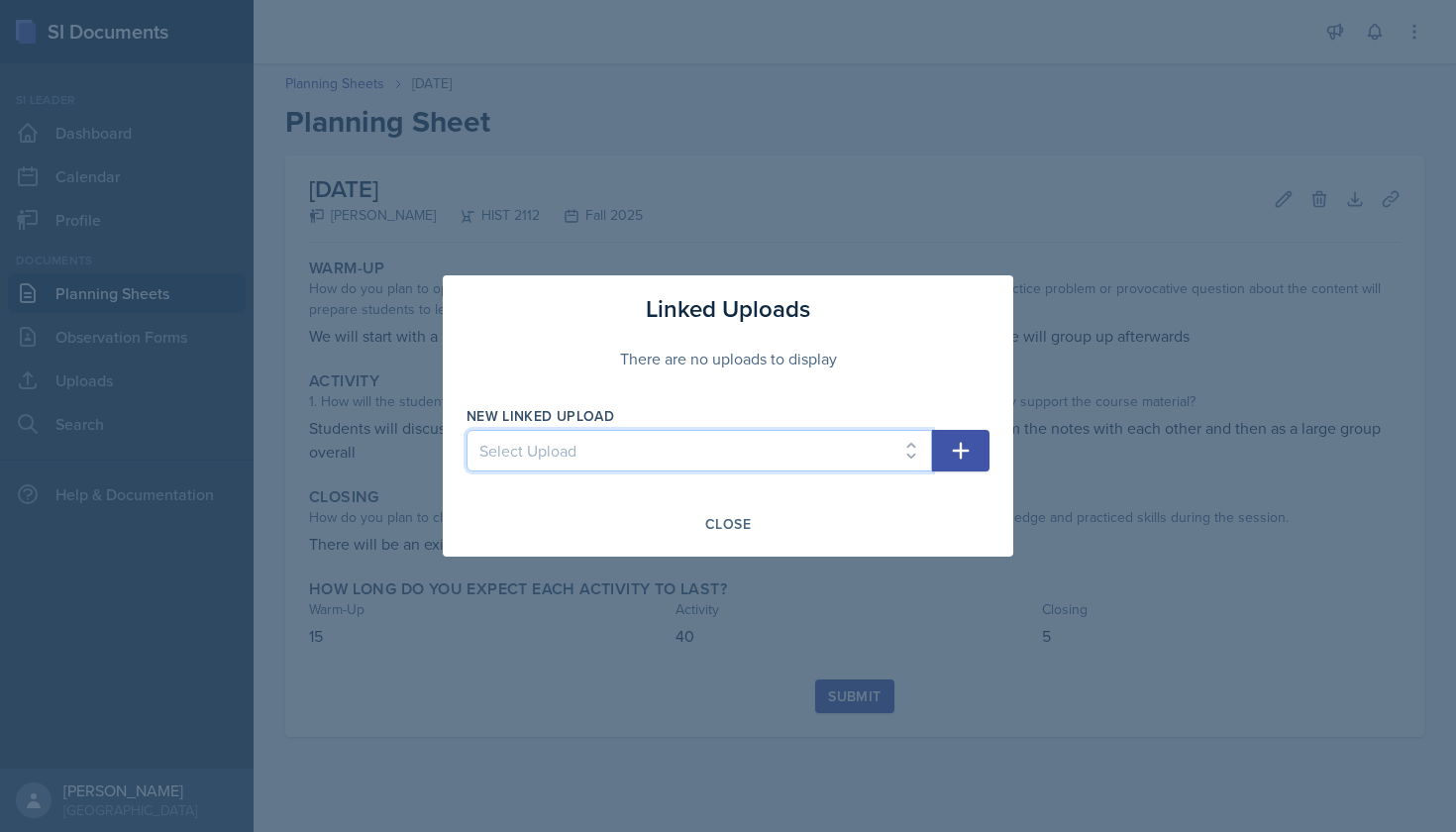
select select "5bff0d07-6cb3-4e79-ad5e-48afb8744bef"
click at [957, 451] on icon "button" at bounding box center [961, 451] width 17 height 17
select select
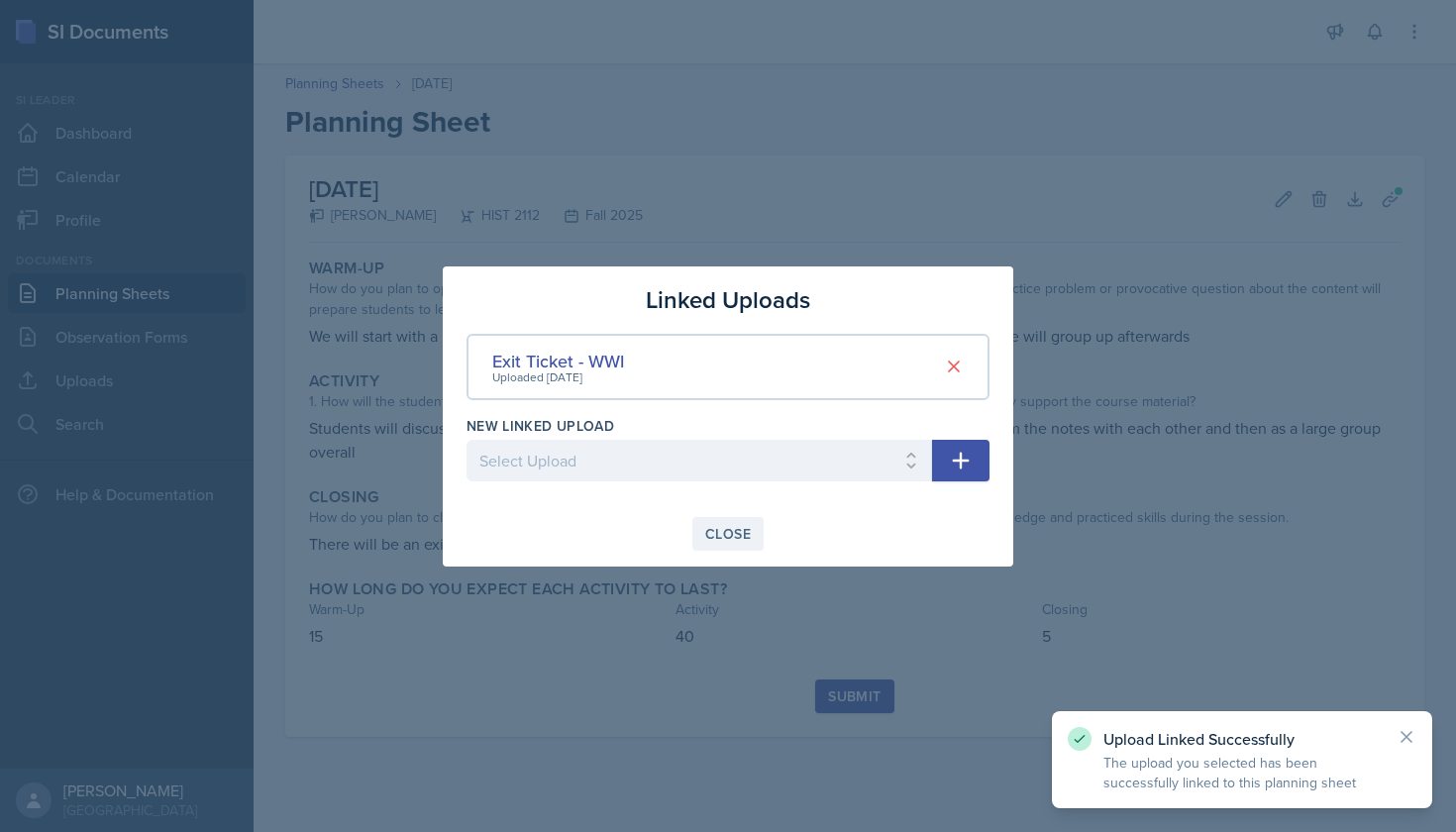
click at [724, 527] on div "Close" at bounding box center [728, 534] width 46 height 16
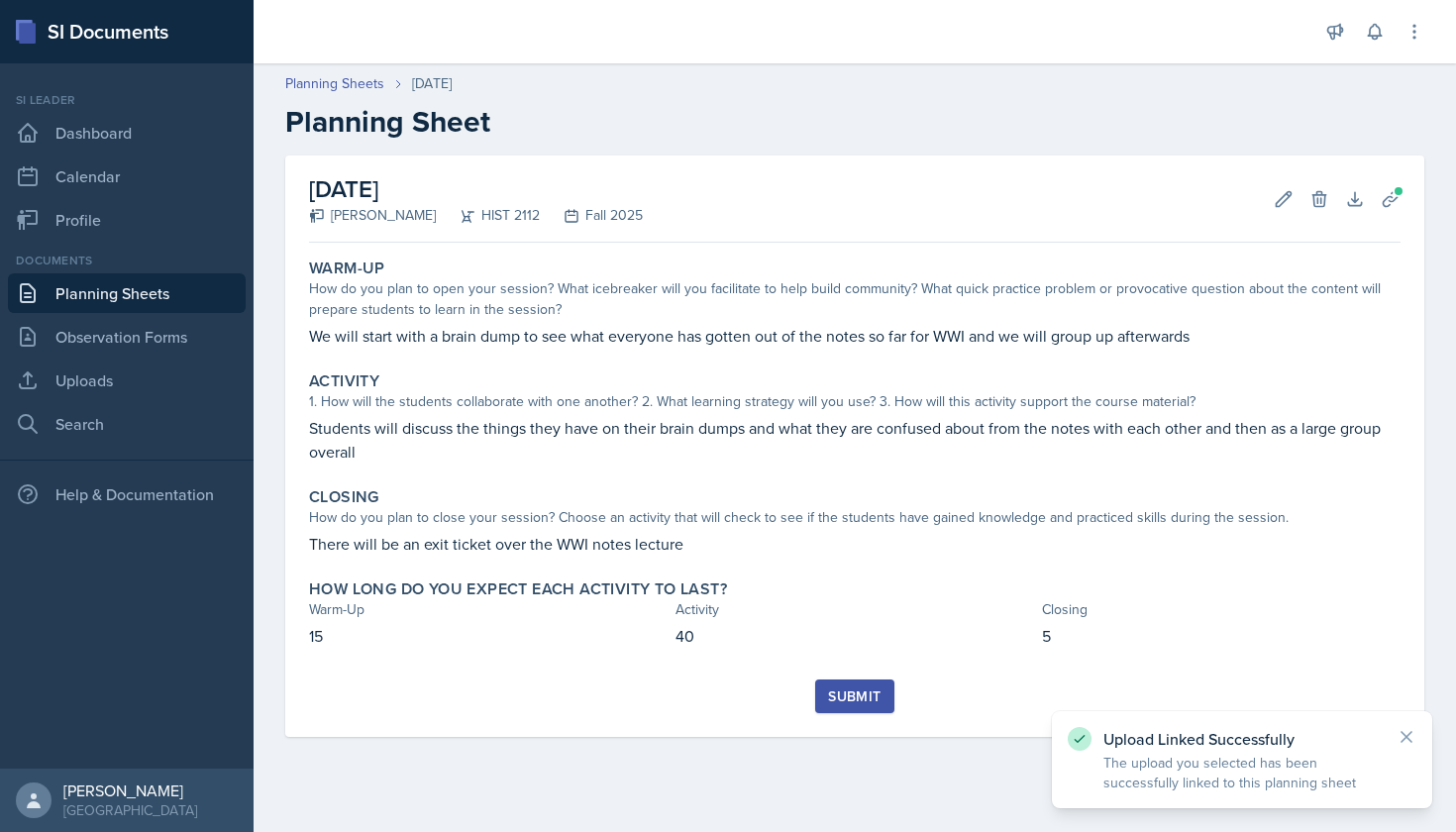
click at [874, 707] on button "Submit" at bounding box center [854, 697] width 79 height 34
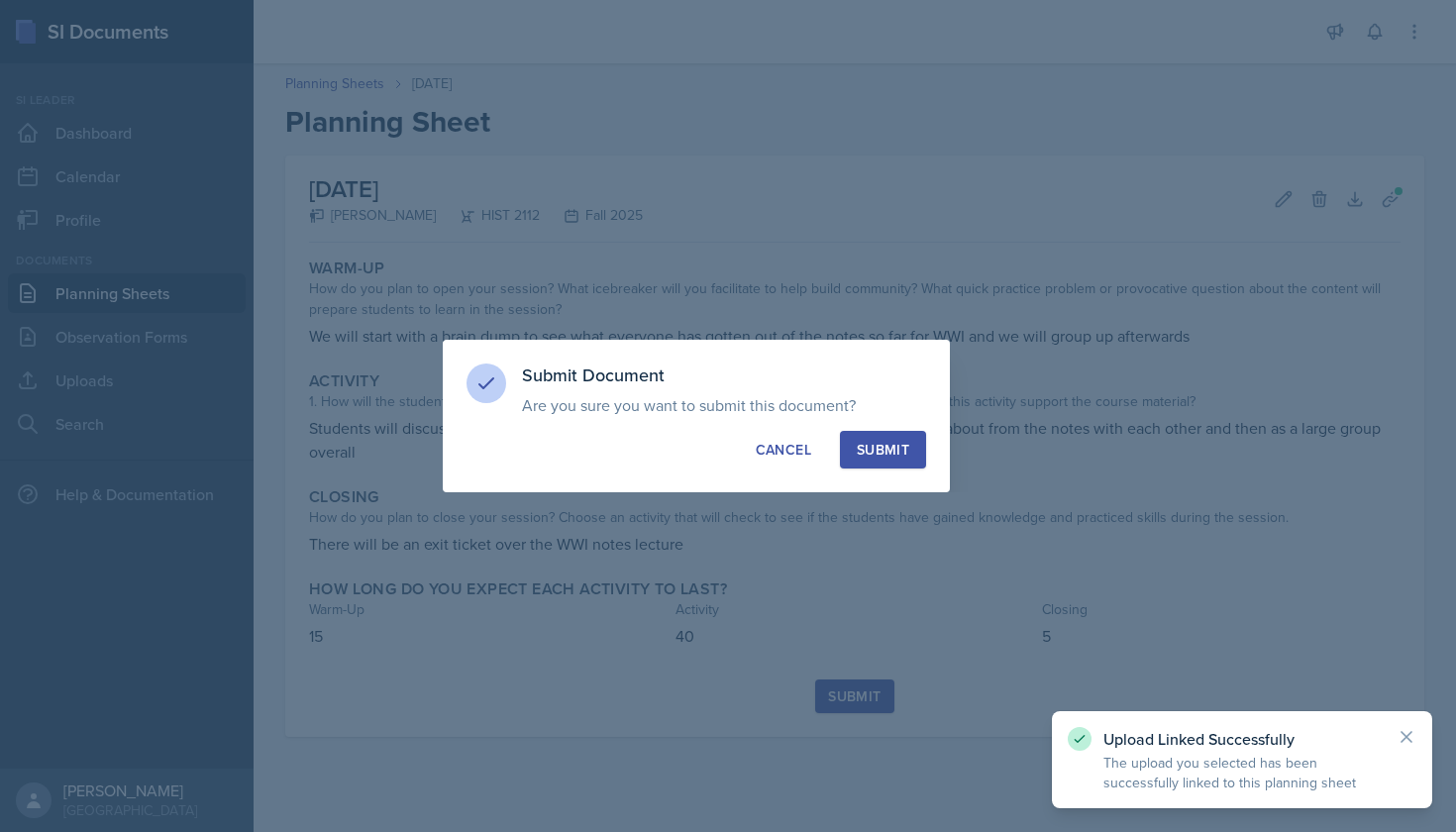
click at [881, 463] on button "Submit" at bounding box center [883, 450] width 86 height 38
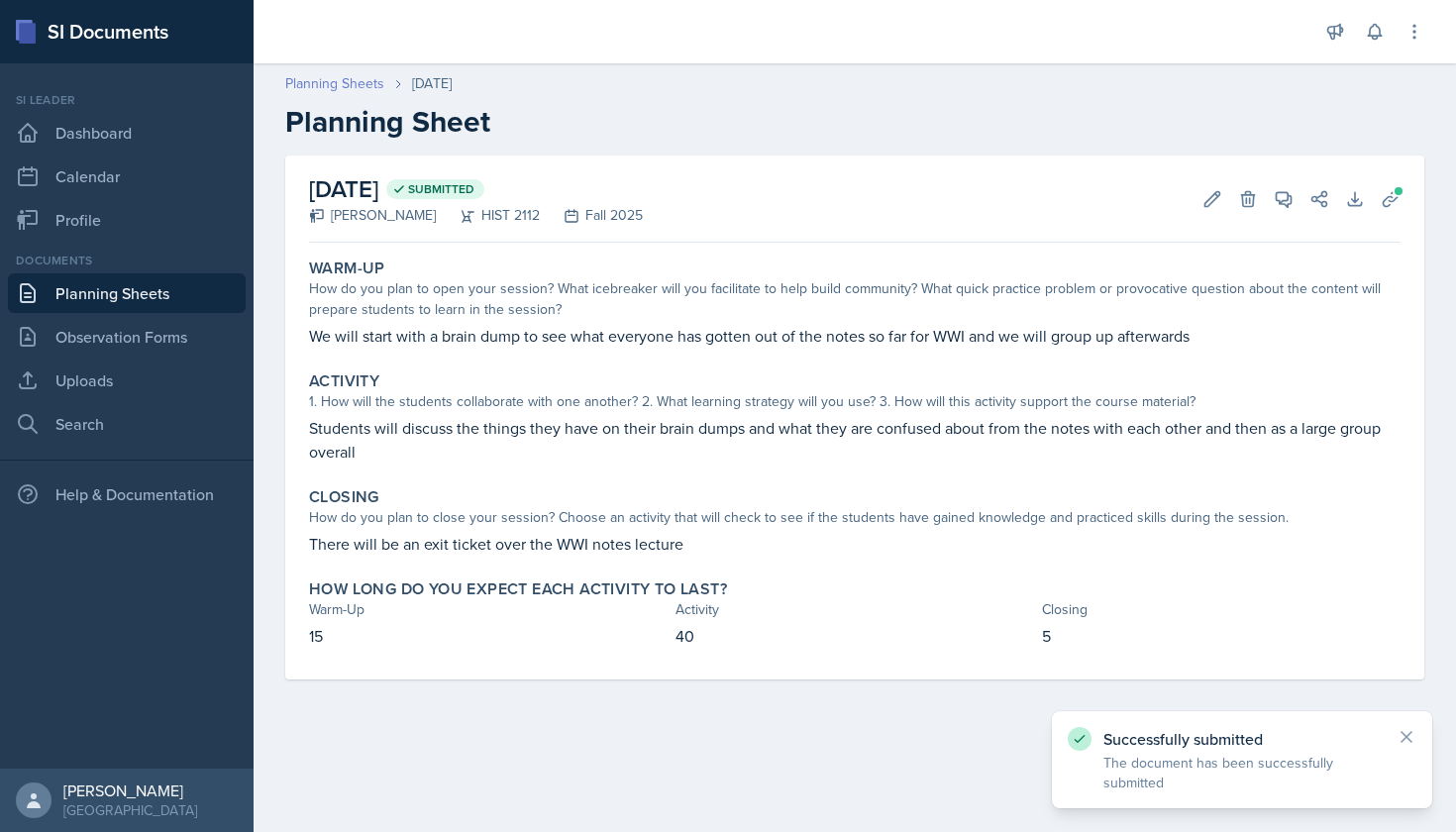
click at [361, 86] on link "Planning Sheets" at bounding box center [335, 83] width 99 height 21
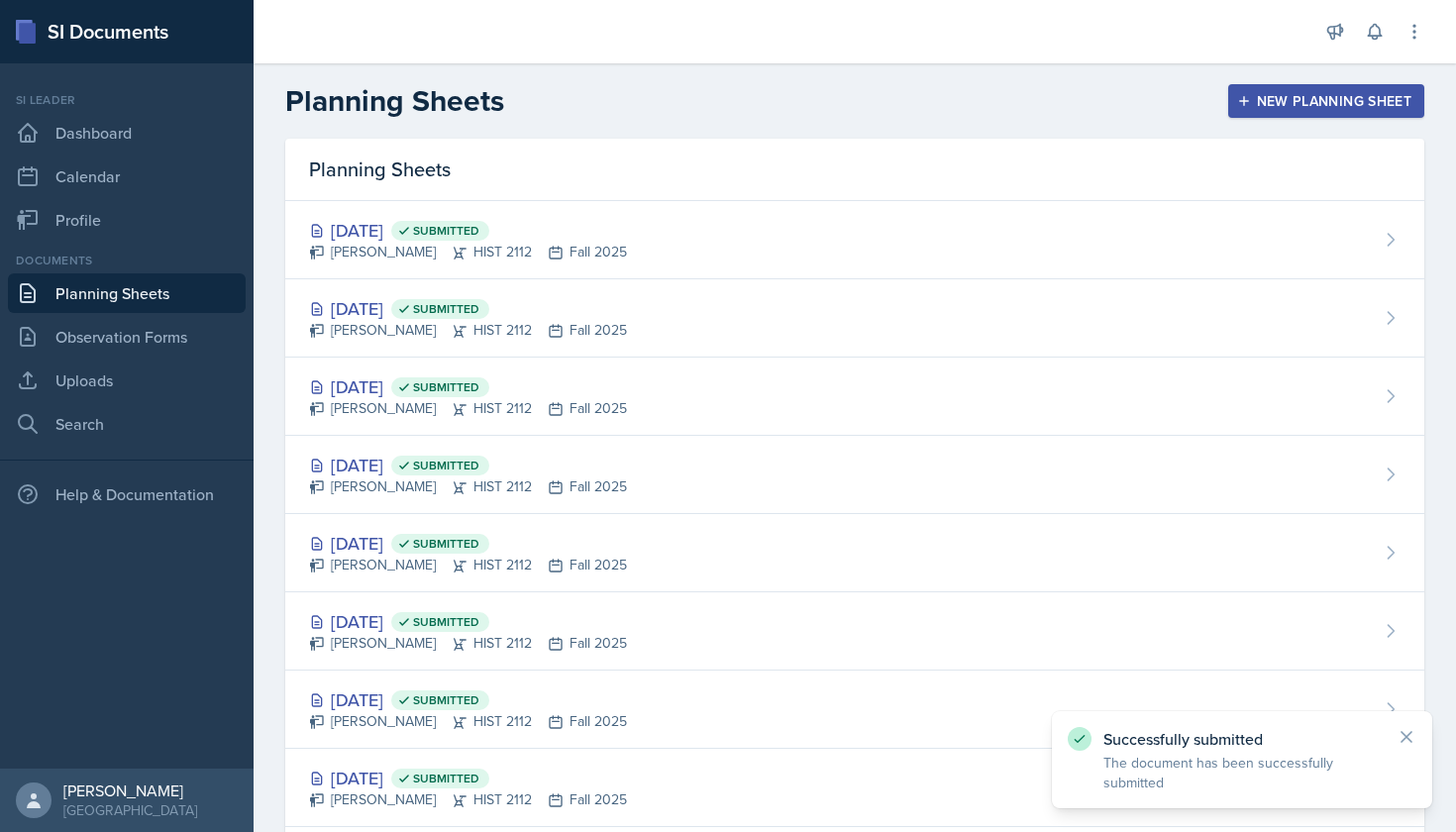
click at [1228, 92] on button "New Planning Sheet" at bounding box center [1326, 101] width 196 height 34
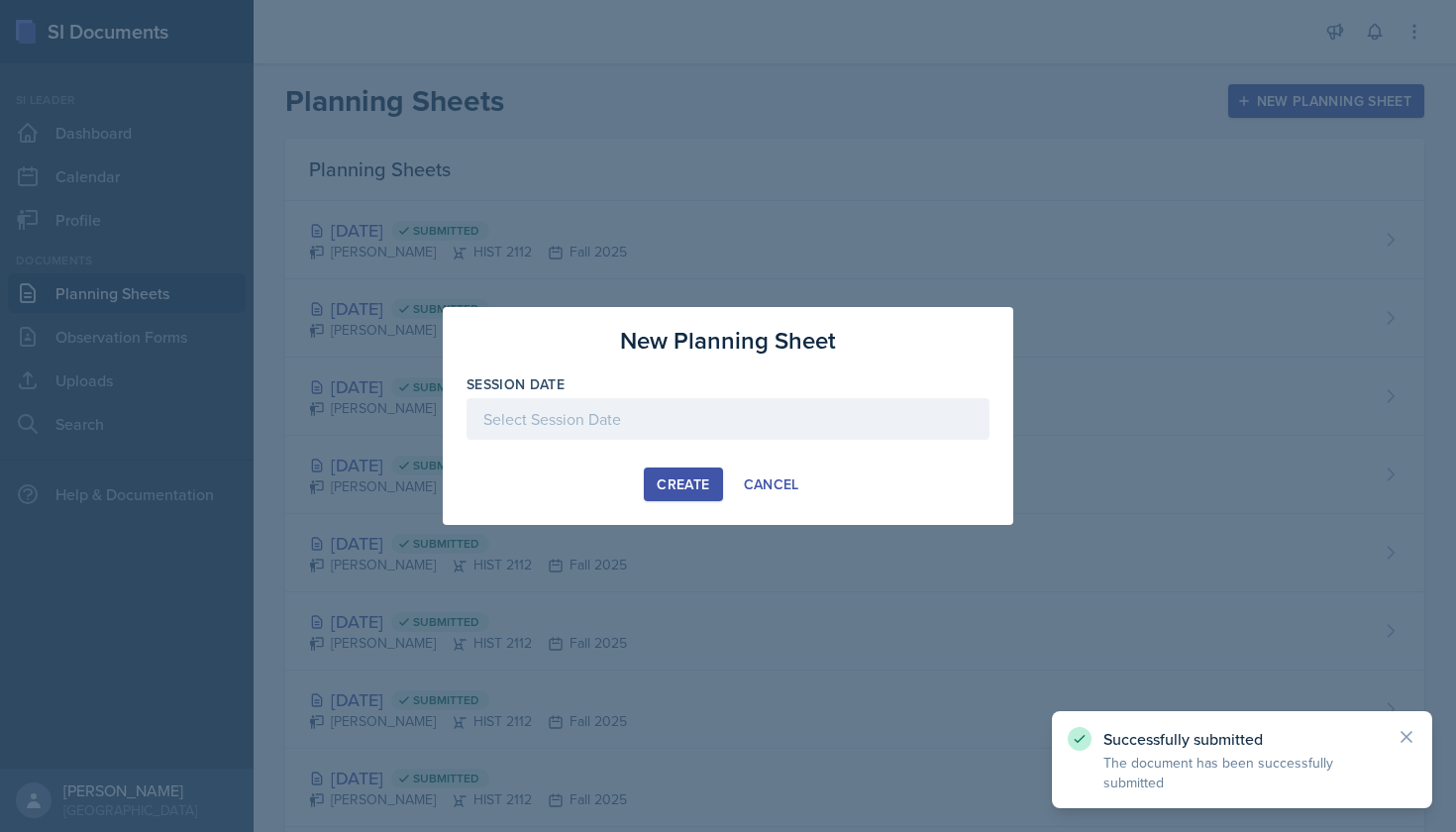
click at [799, 406] on div at bounding box center [728, 419] width 523 height 42
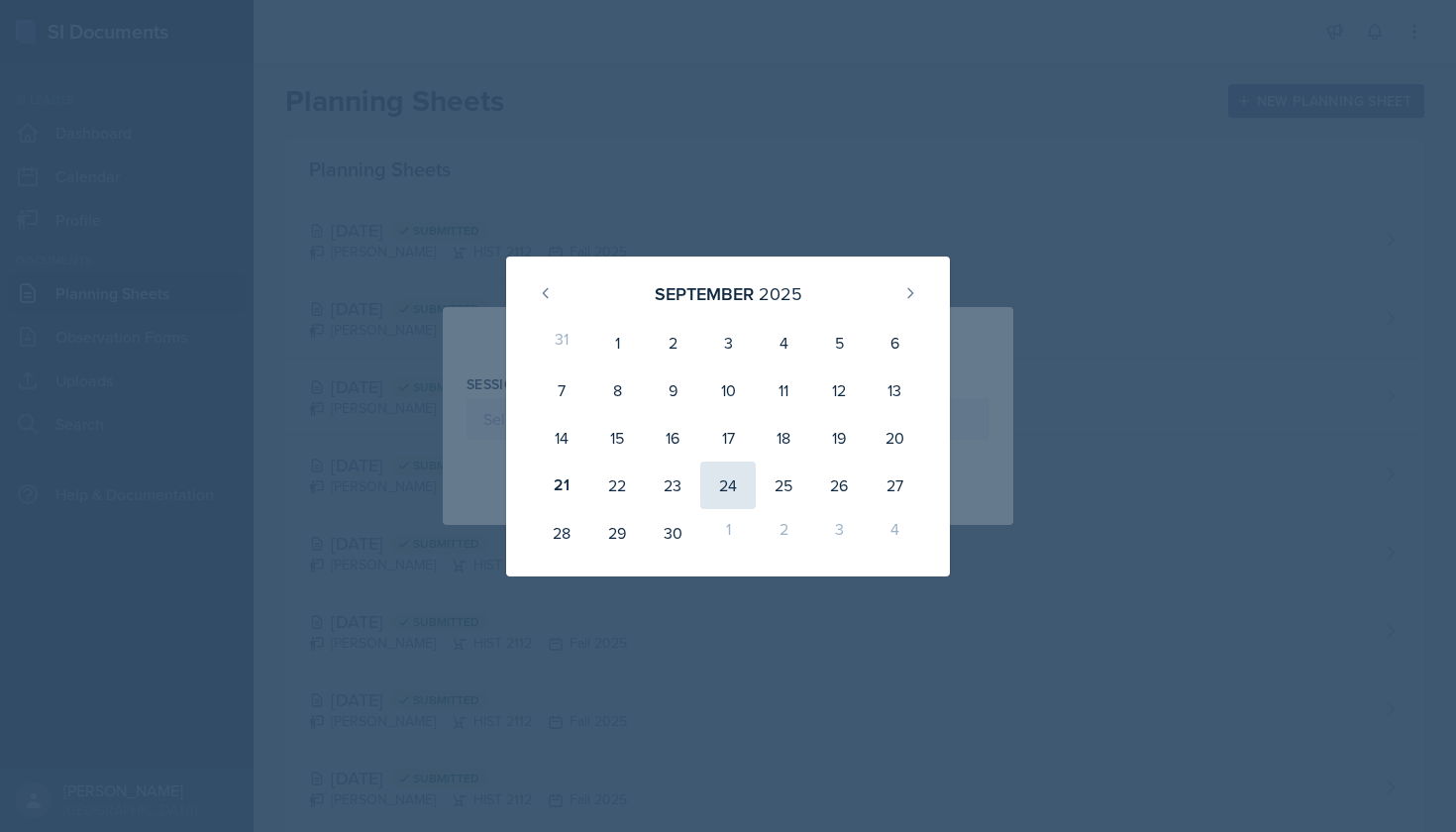
click at [732, 480] on div "24" at bounding box center [728, 485] width 56 height 48
type input "[DATE]"
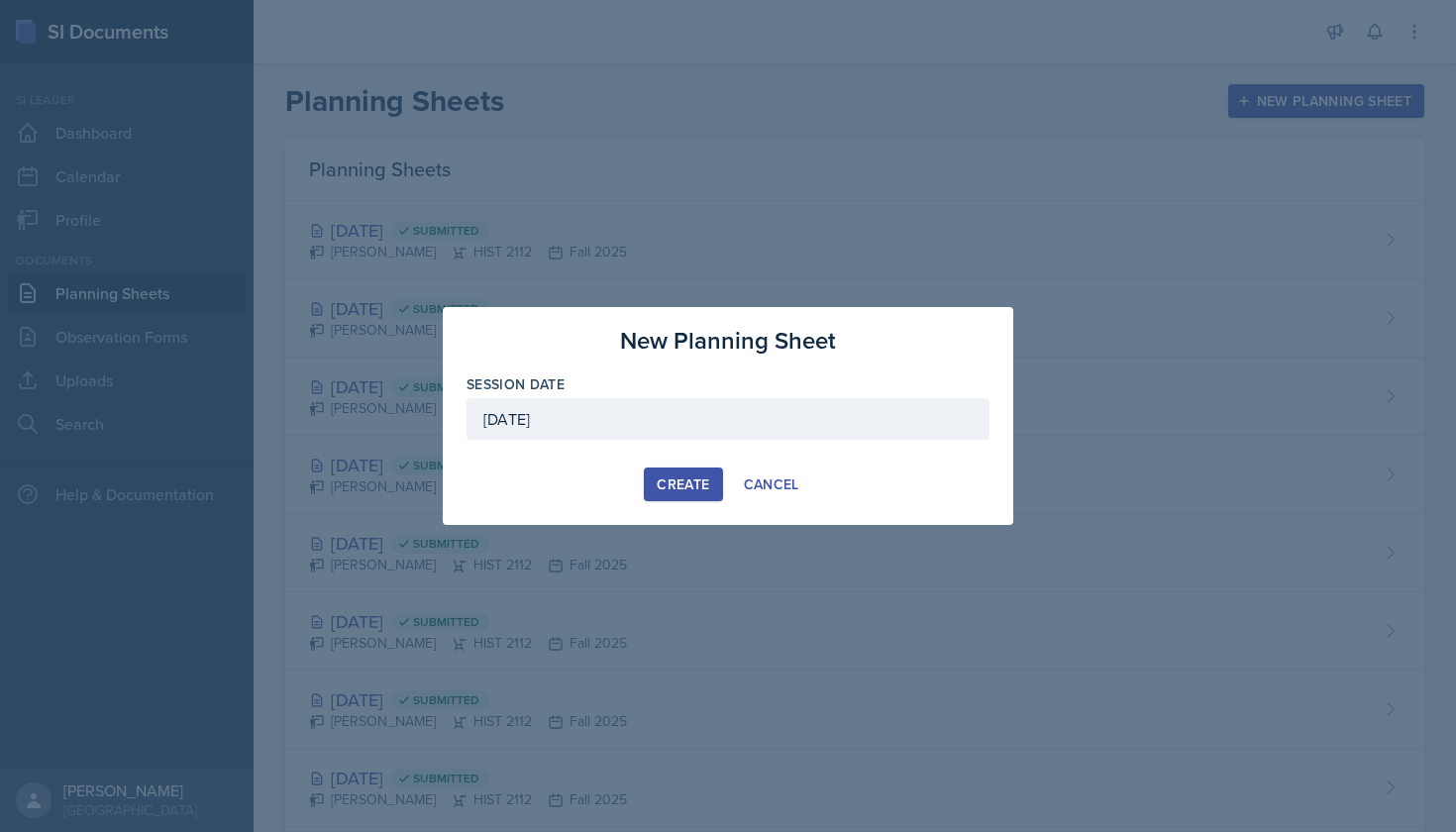
click at [692, 484] on div "Create" at bounding box center [683, 484] width 53 height 16
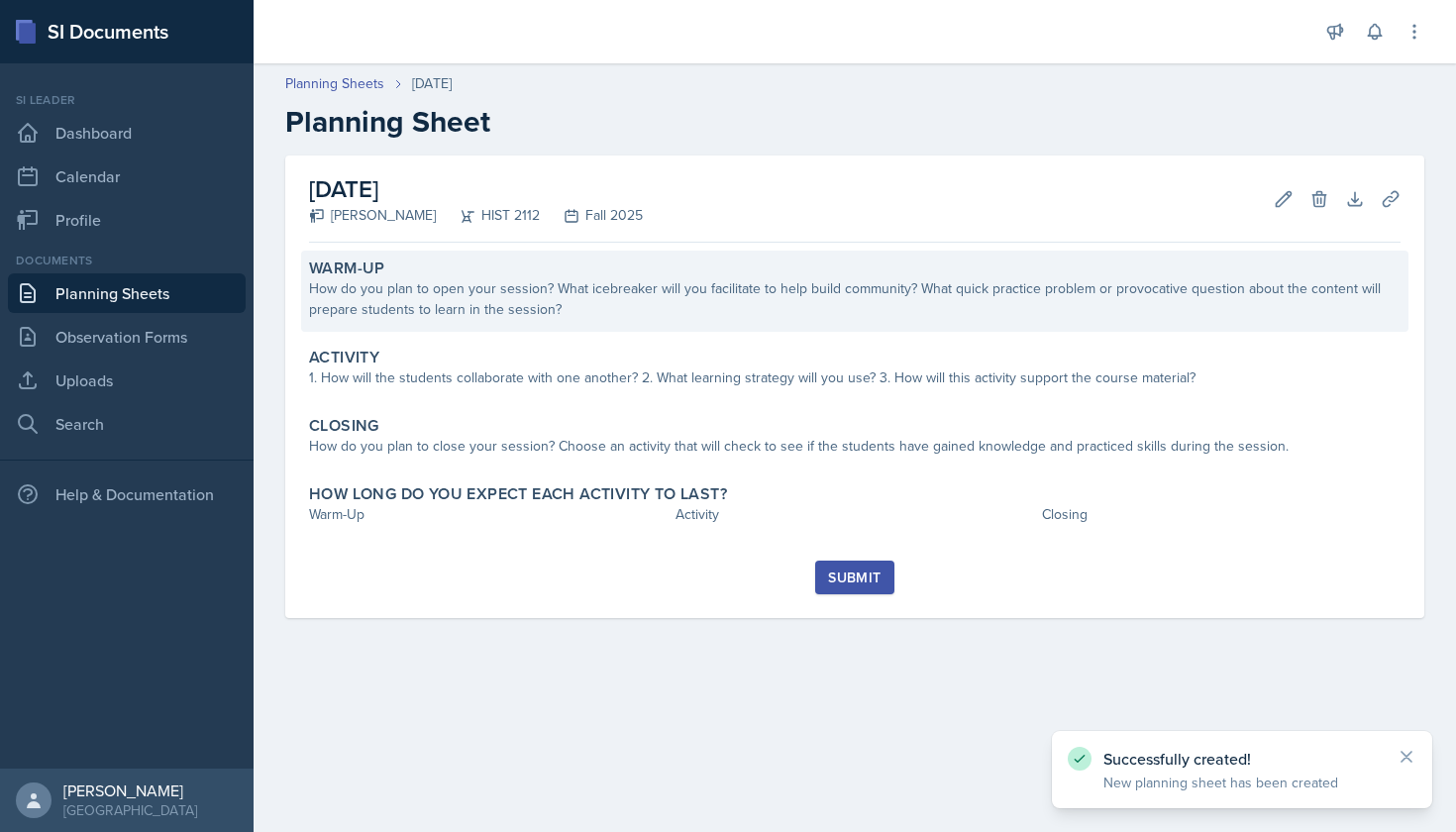
click at [600, 309] on div "How do you plan to open your session? What icebreaker will you facilitate to he…" at bounding box center [855, 299] width 1091 height 42
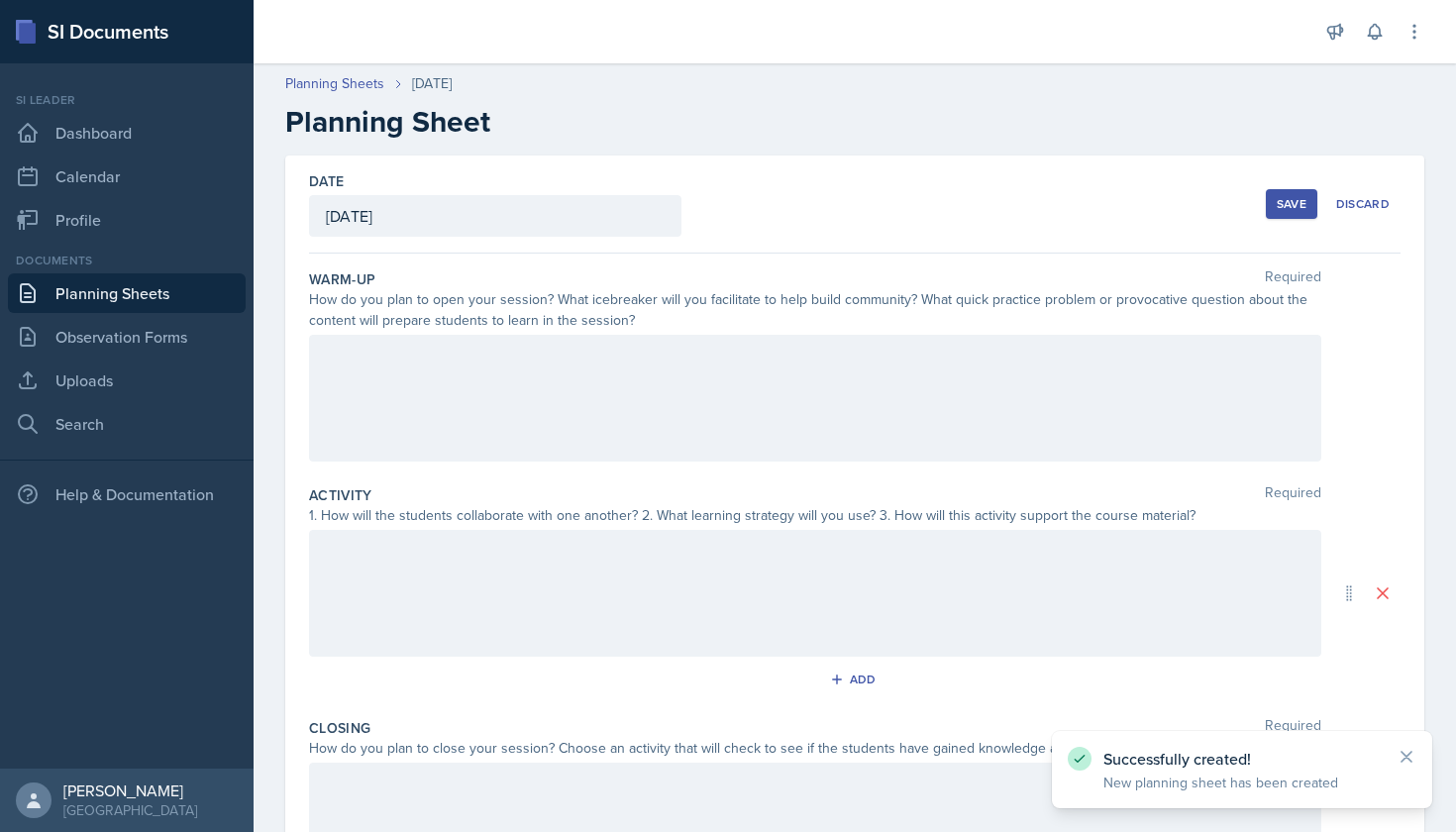
click at [580, 375] on div at bounding box center [815, 399] width 1013 height 127
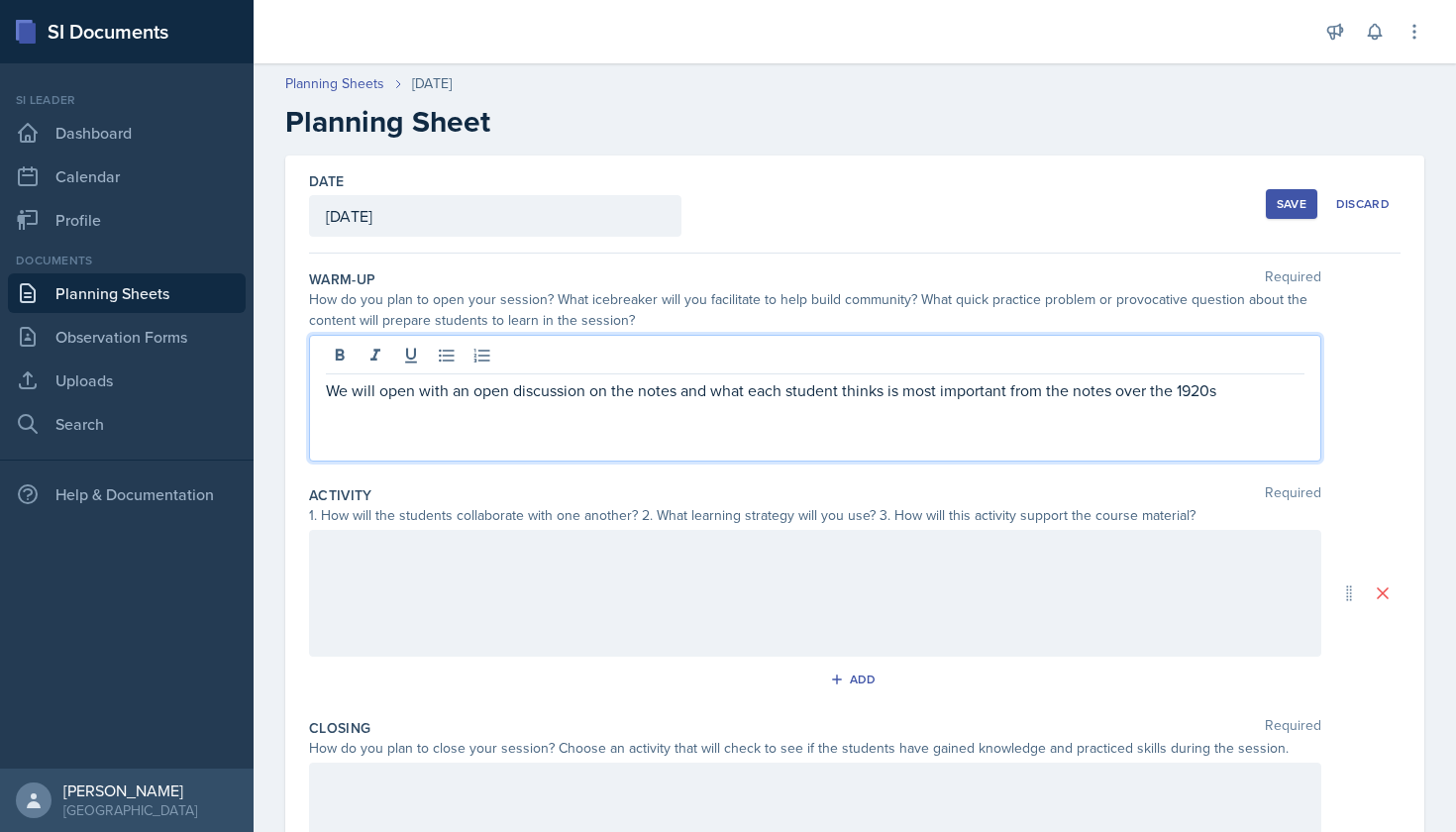
click at [687, 554] on div at bounding box center [815, 593] width 1013 height 127
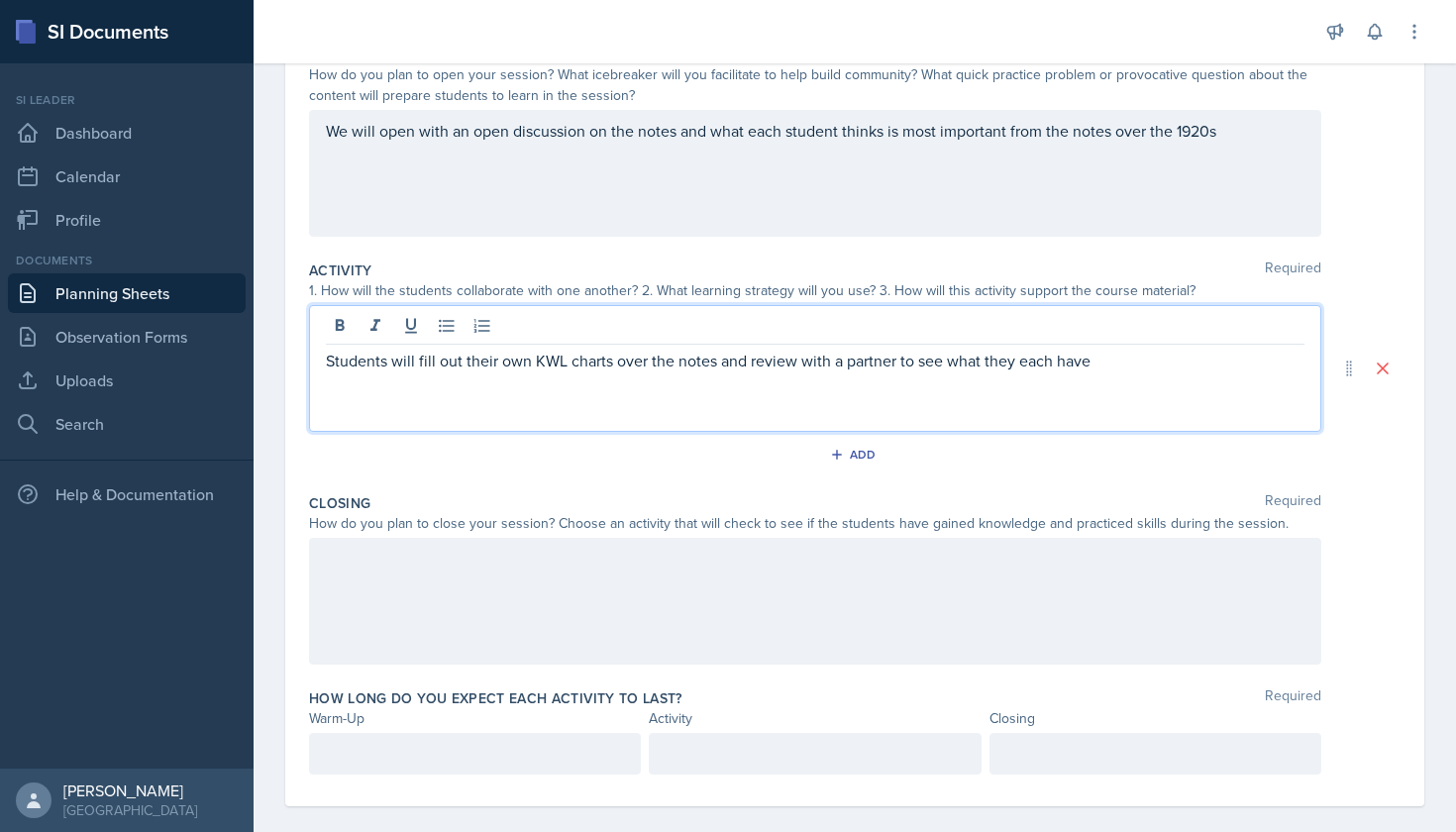
scroll to position [226, 0]
click at [665, 578] on div at bounding box center [815, 600] width 1013 height 127
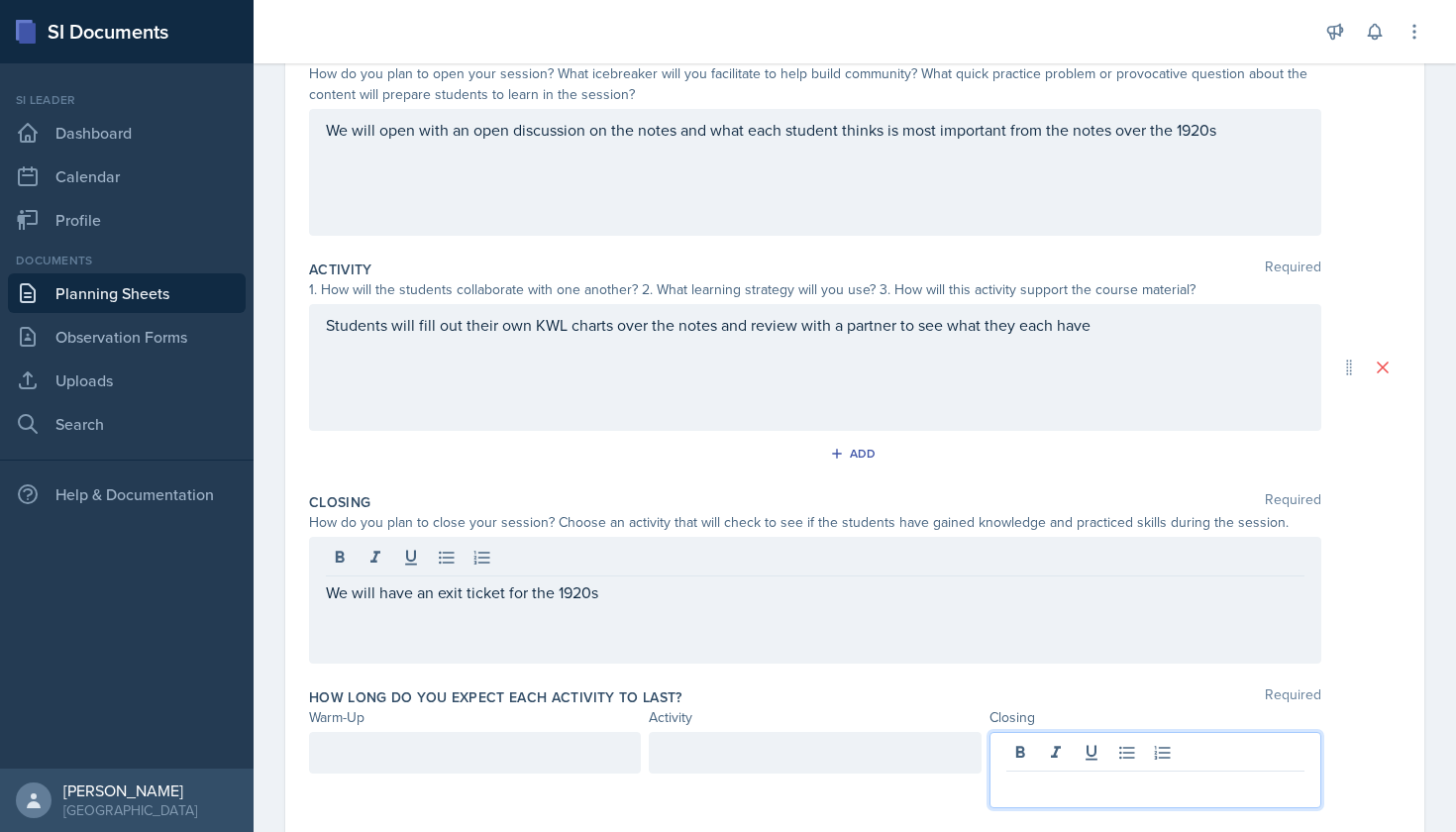
click at [1073, 754] on div at bounding box center [1156, 770] width 332 height 77
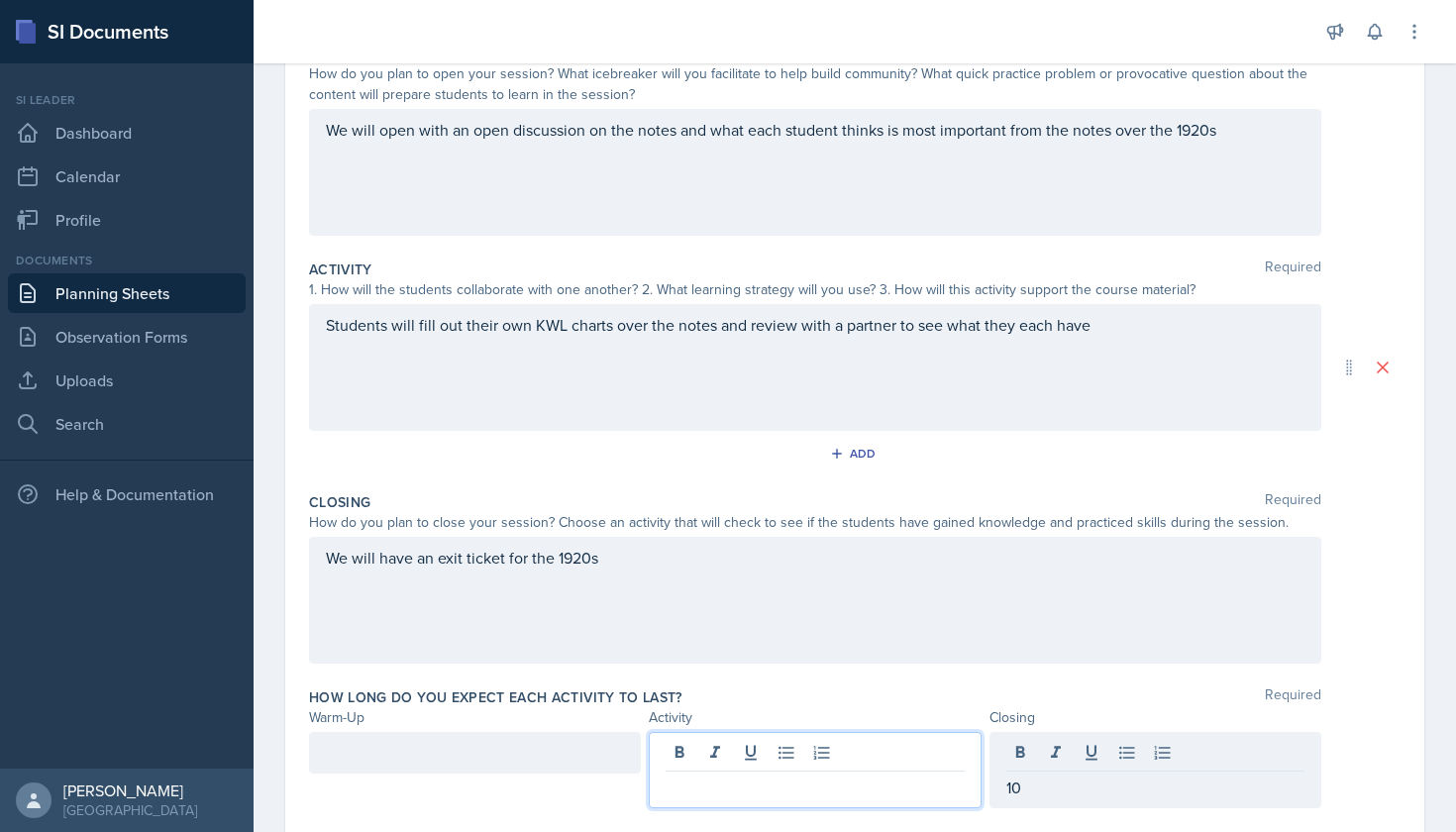
click at [904, 759] on div at bounding box center [815, 770] width 332 height 77
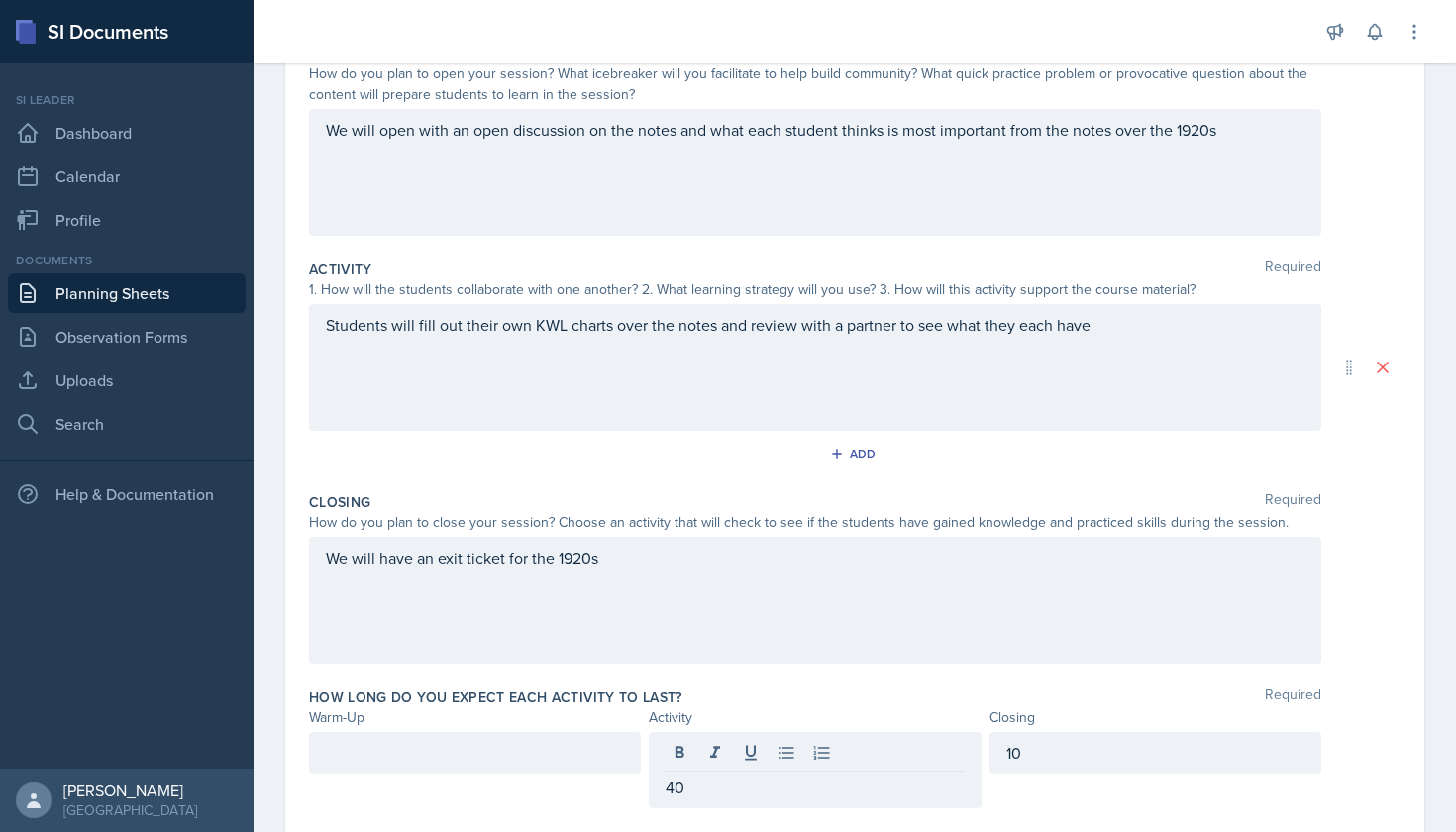
click at [626, 759] on div at bounding box center [475, 753] width 332 height 42
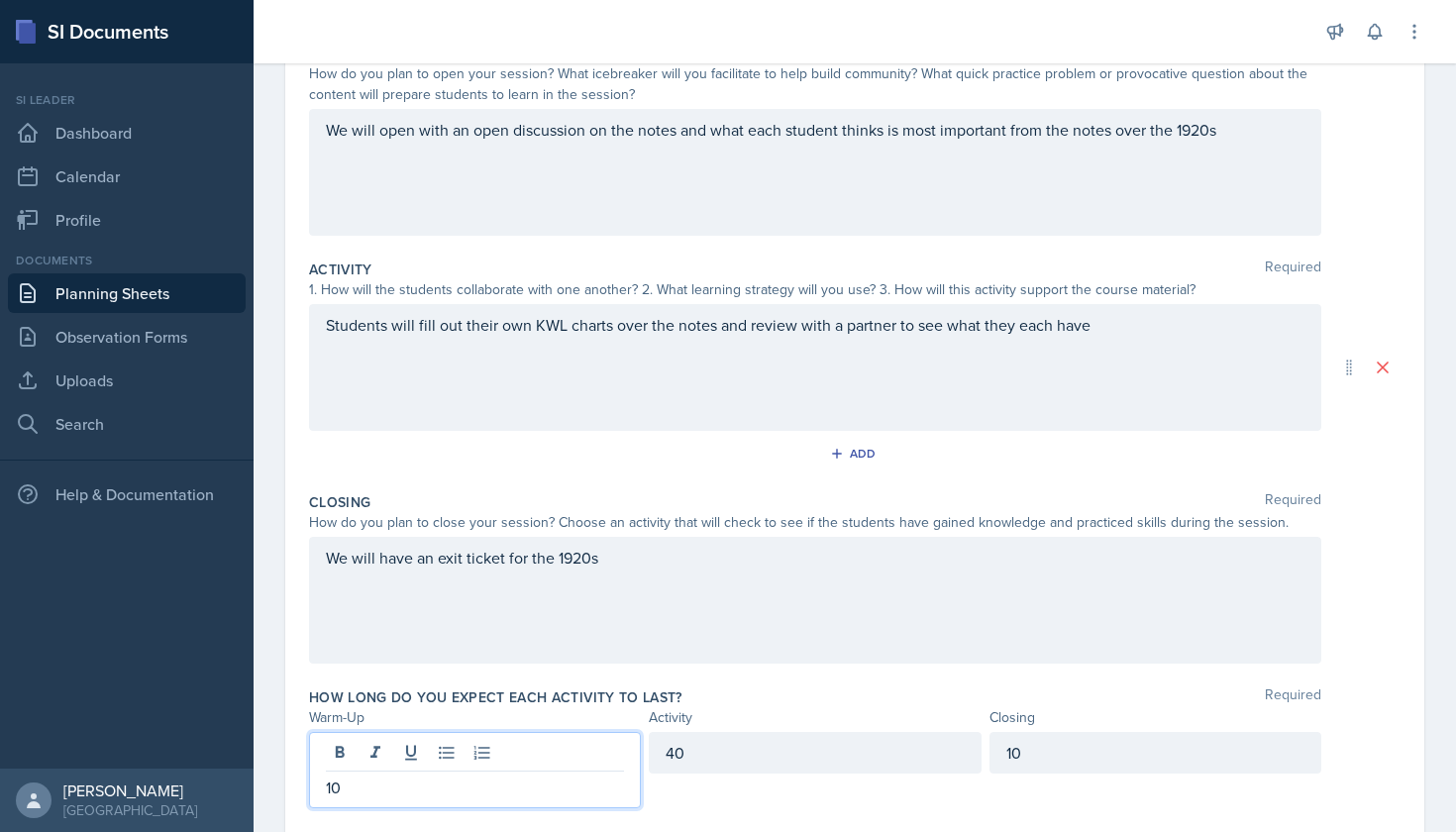
click at [698, 686] on div "How long do you expect each activity to last? Required Warm-Up Activity Closing…" at bounding box center [855, 752] width 1091 height 145
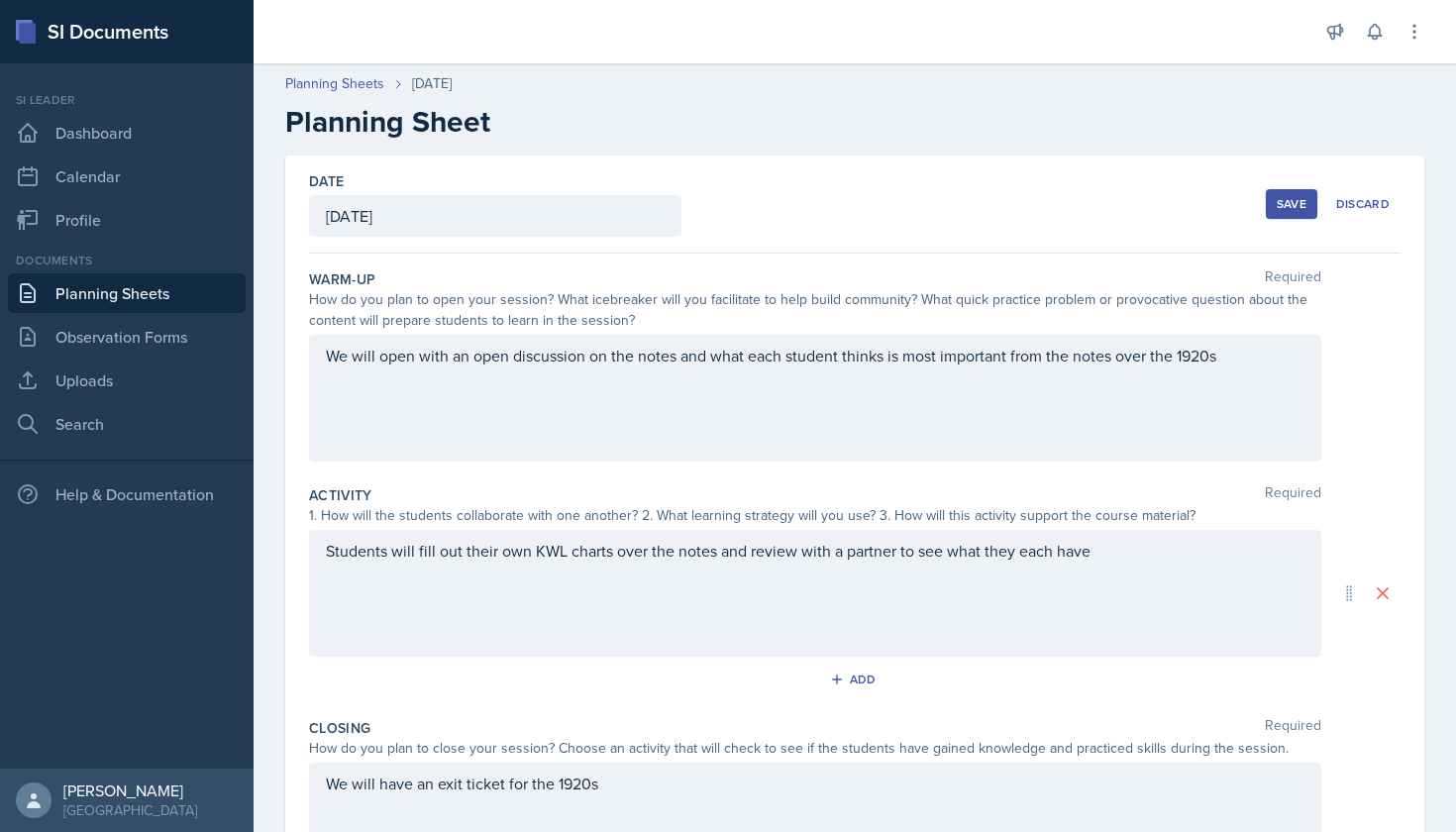
scroll to position [0, 0]
click at [1301, 206] on div "Save" at bounding box center [1292, 204] width 30 height 16
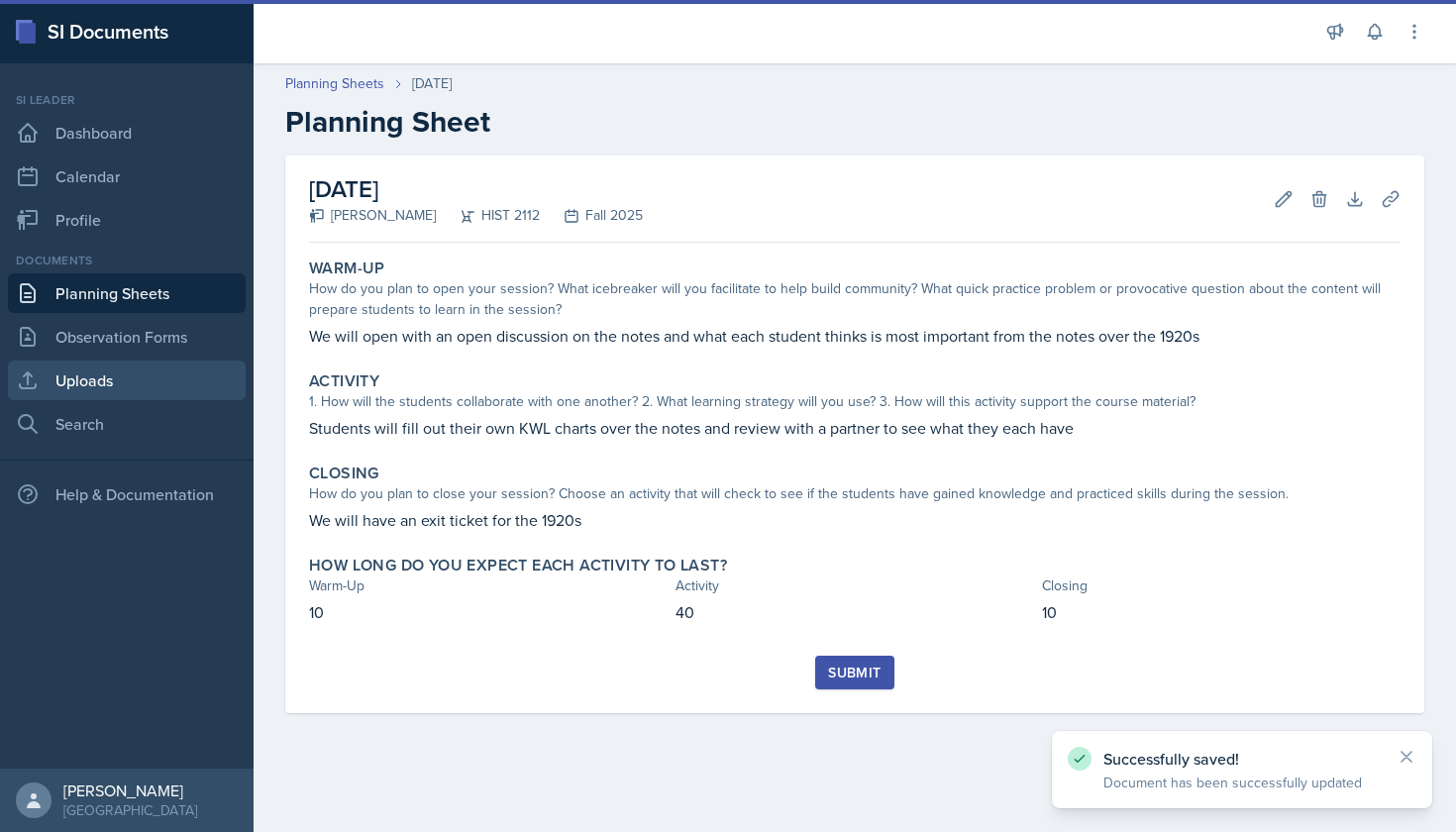
click at [117, 383] on link "Uploads" at bounding box center [126, 381] width 238 height 40
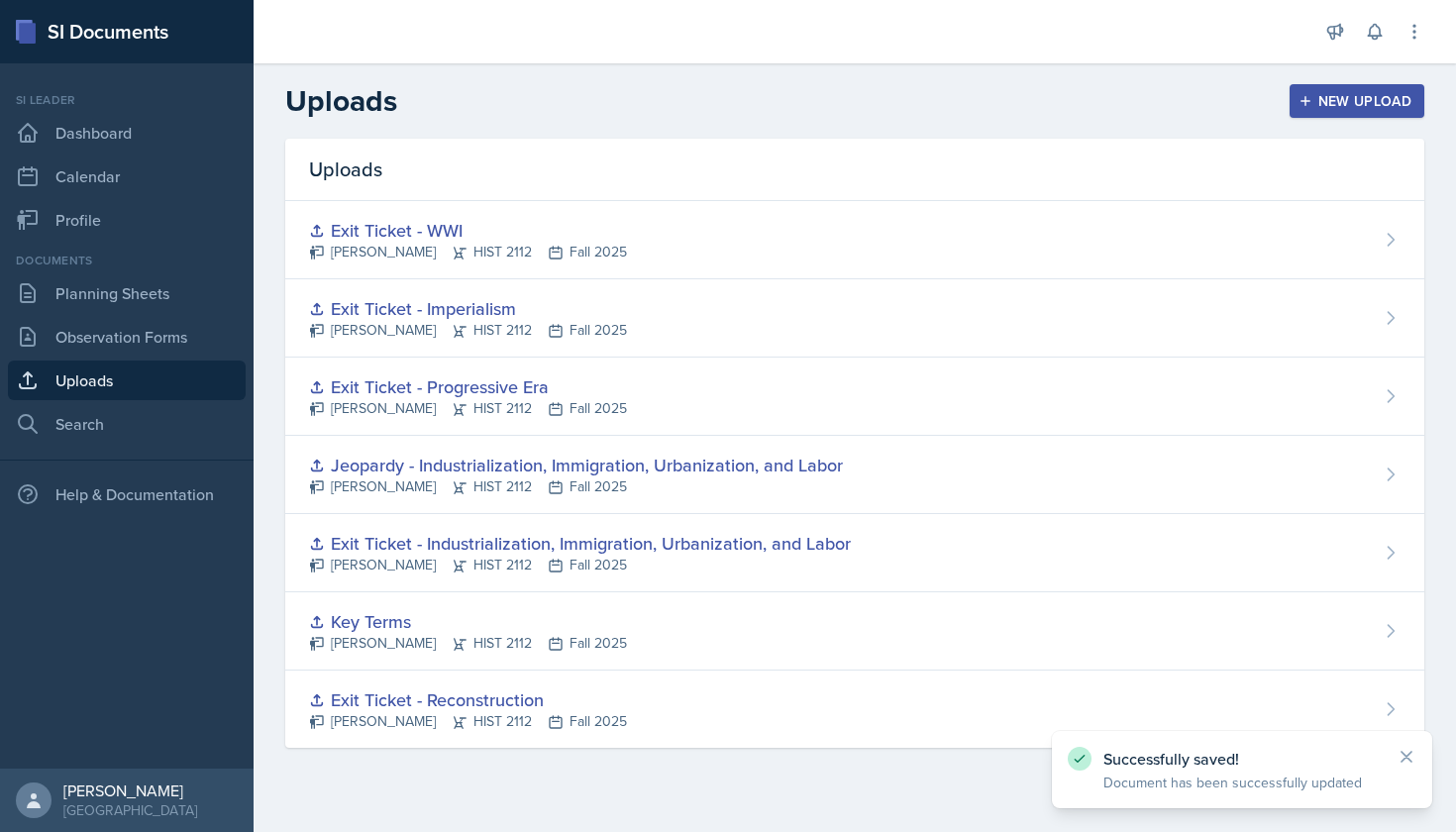
click at [1353, 102] on div "New Upload" at bounding box center [1358, 101] width 110 height 16
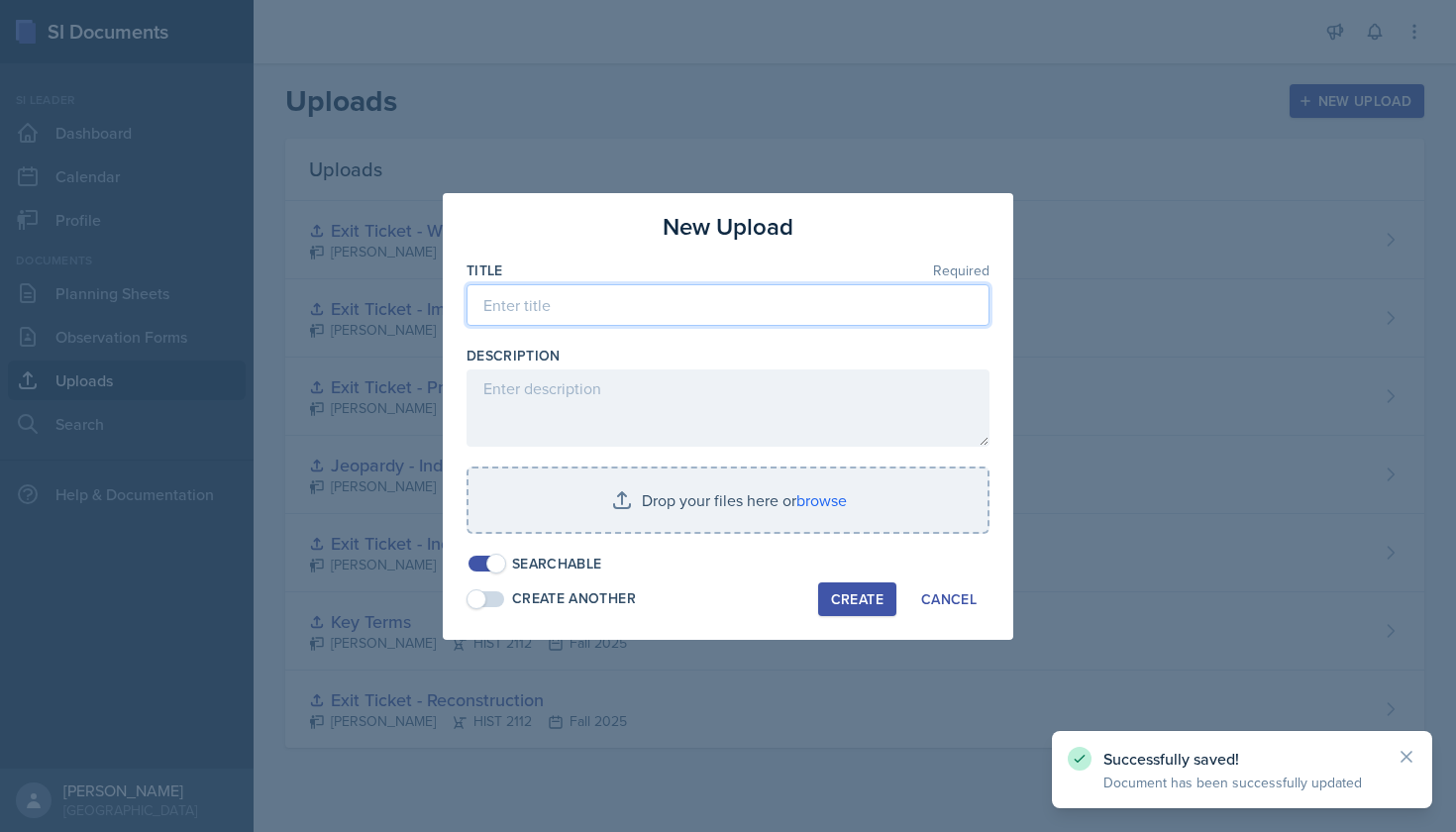
click at [614, 313] on input at bounding box center [728, 305] width 523 height 42
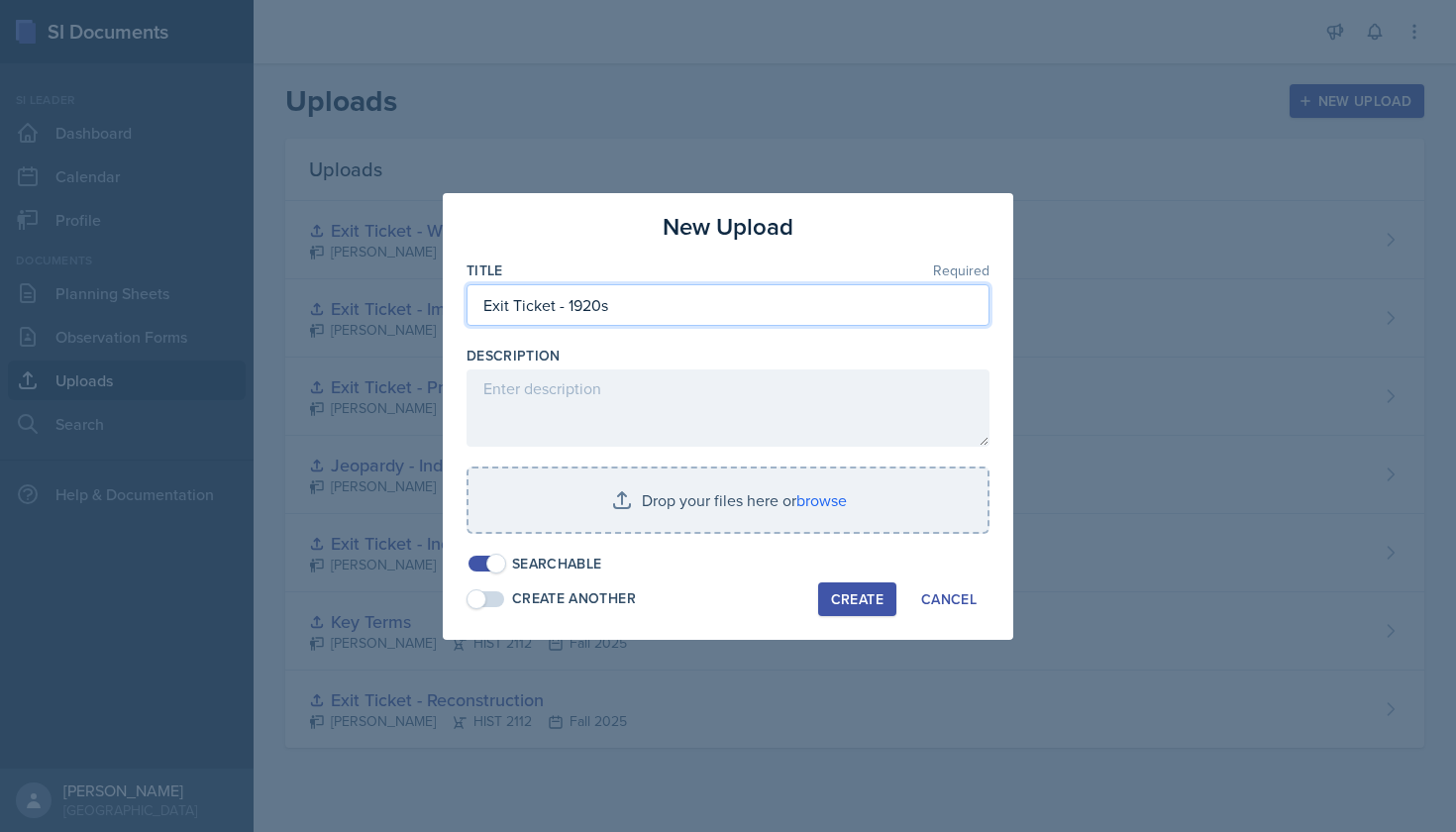
type input "Exit Ticket - 1920s"
click at [862, 593] on div "Create" at bounding box center [857, 599] width 53 height 16
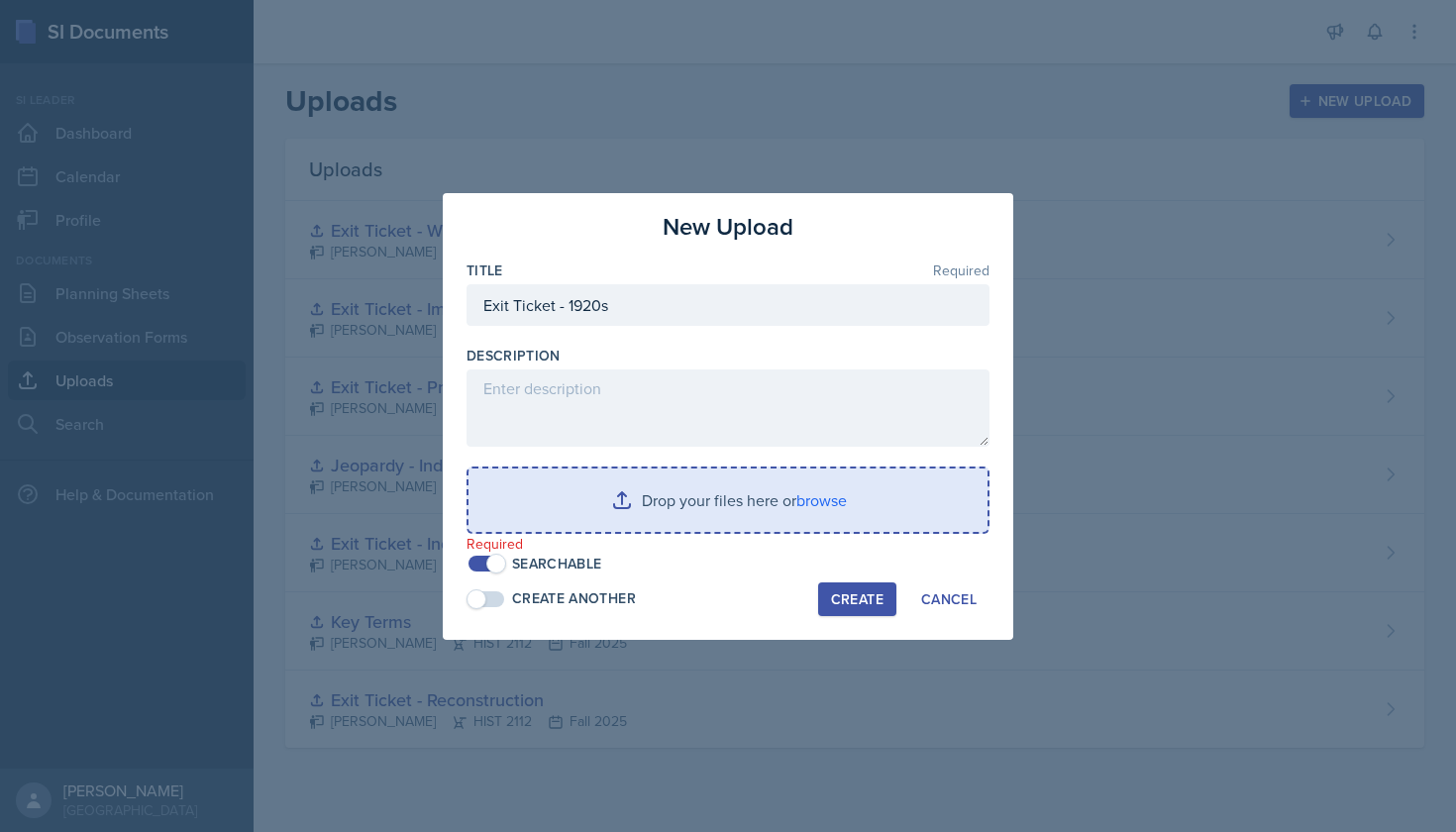
click at [738, 514] on input "file" at bounding box center [728, 500] width 519 height 64
click at [702, 494] on input "file" at bounding box center [728, 500] width 519 height 64
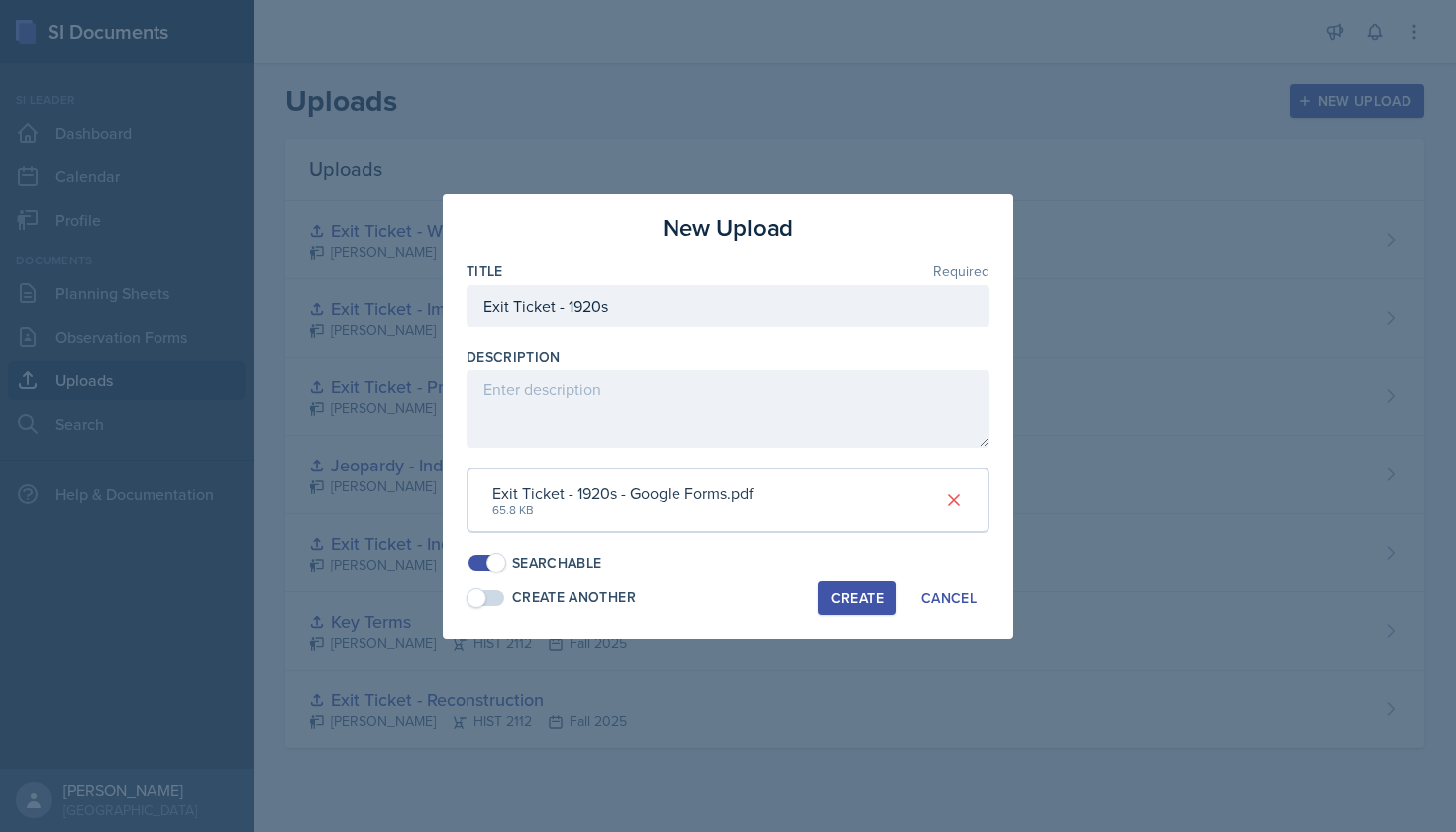
click at [850, 590] on div "Create" at bounding box center [857, 598] width 53 height 16
